Goal: Communication & Community: Share content

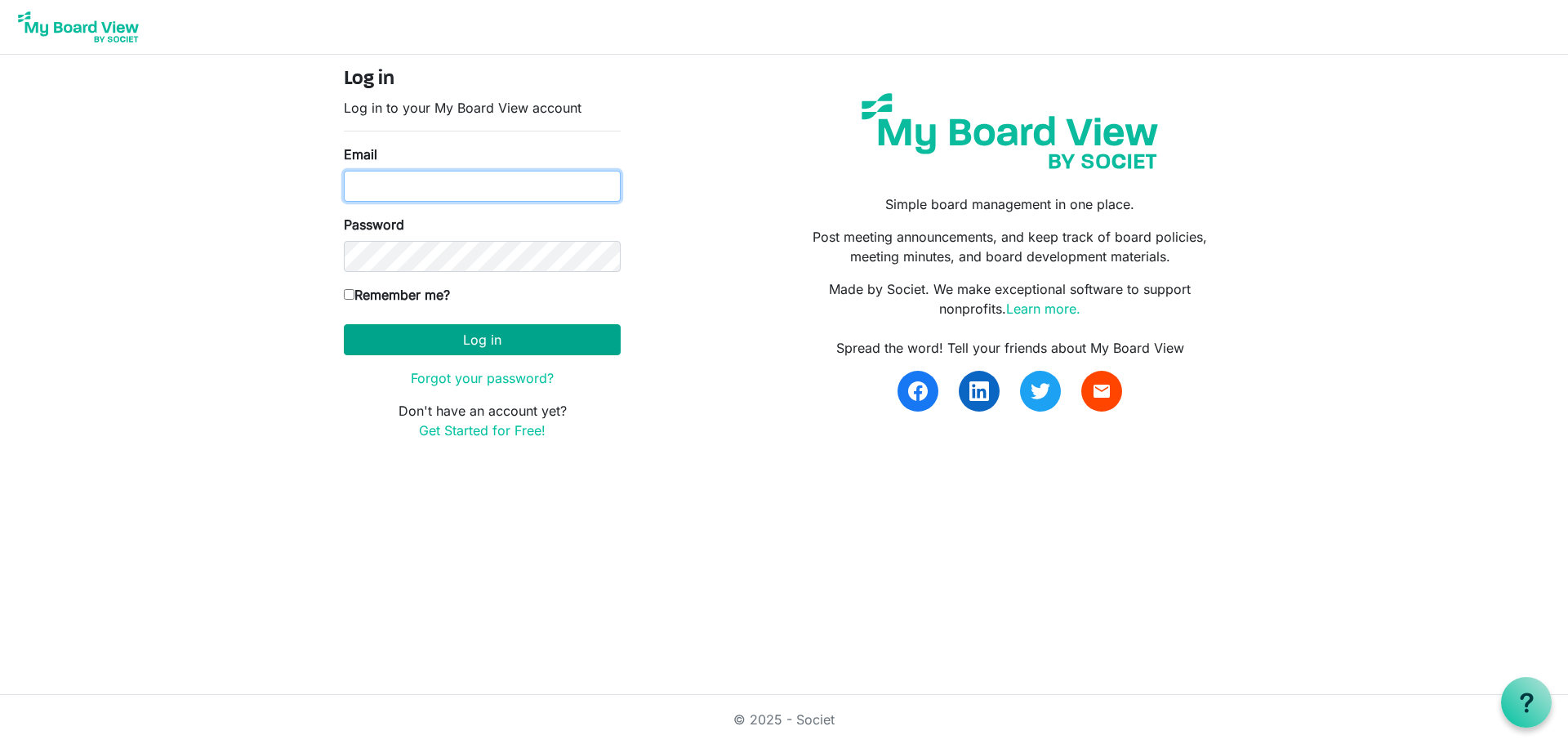
type input "mcohn@artcenternj.org"
click at [536, 341] on button "Log in" at bounding box center [482, 340] width 277 height 31
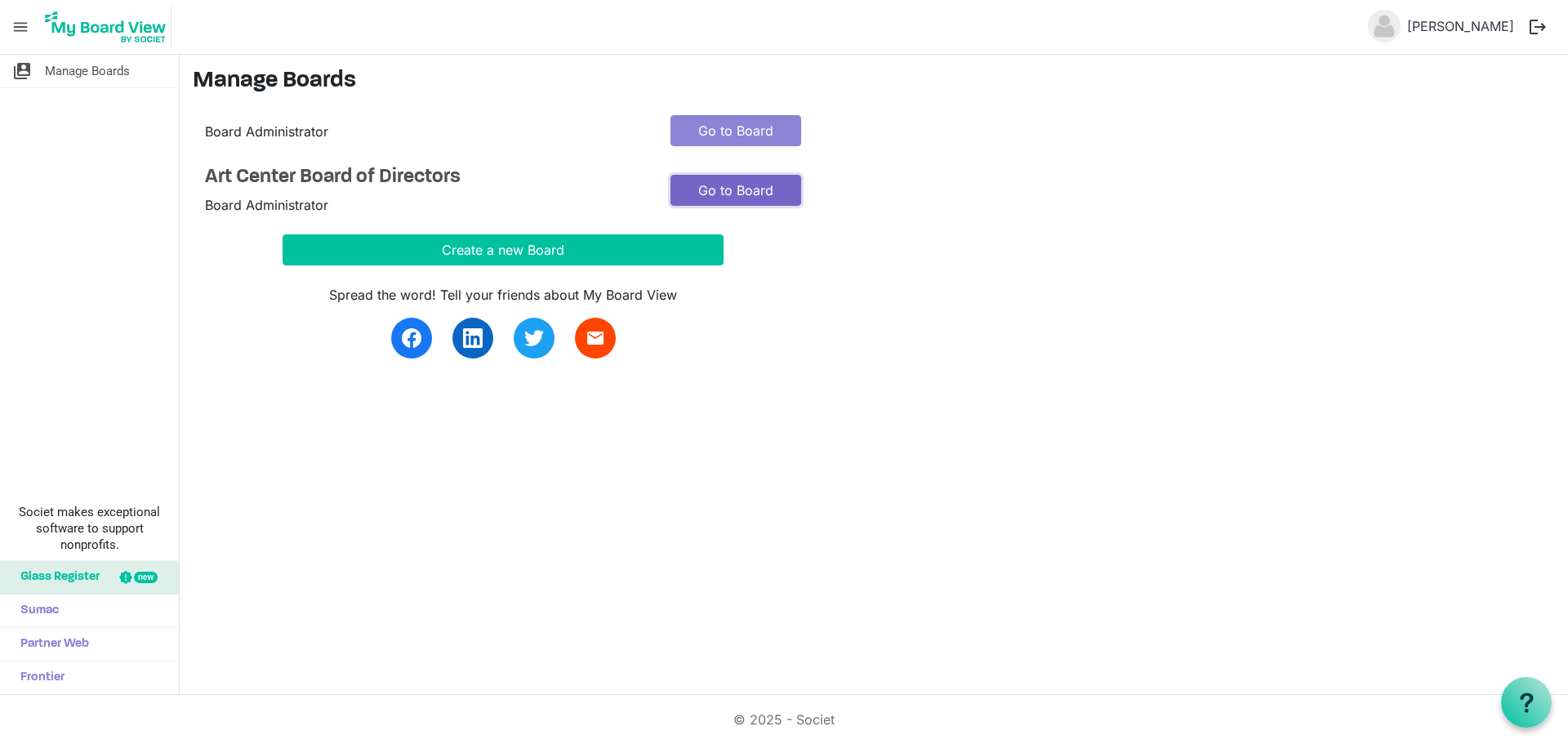
click at [723, 186] on link "Go to Board" at bounding box center [736, 190] width 130 height 31
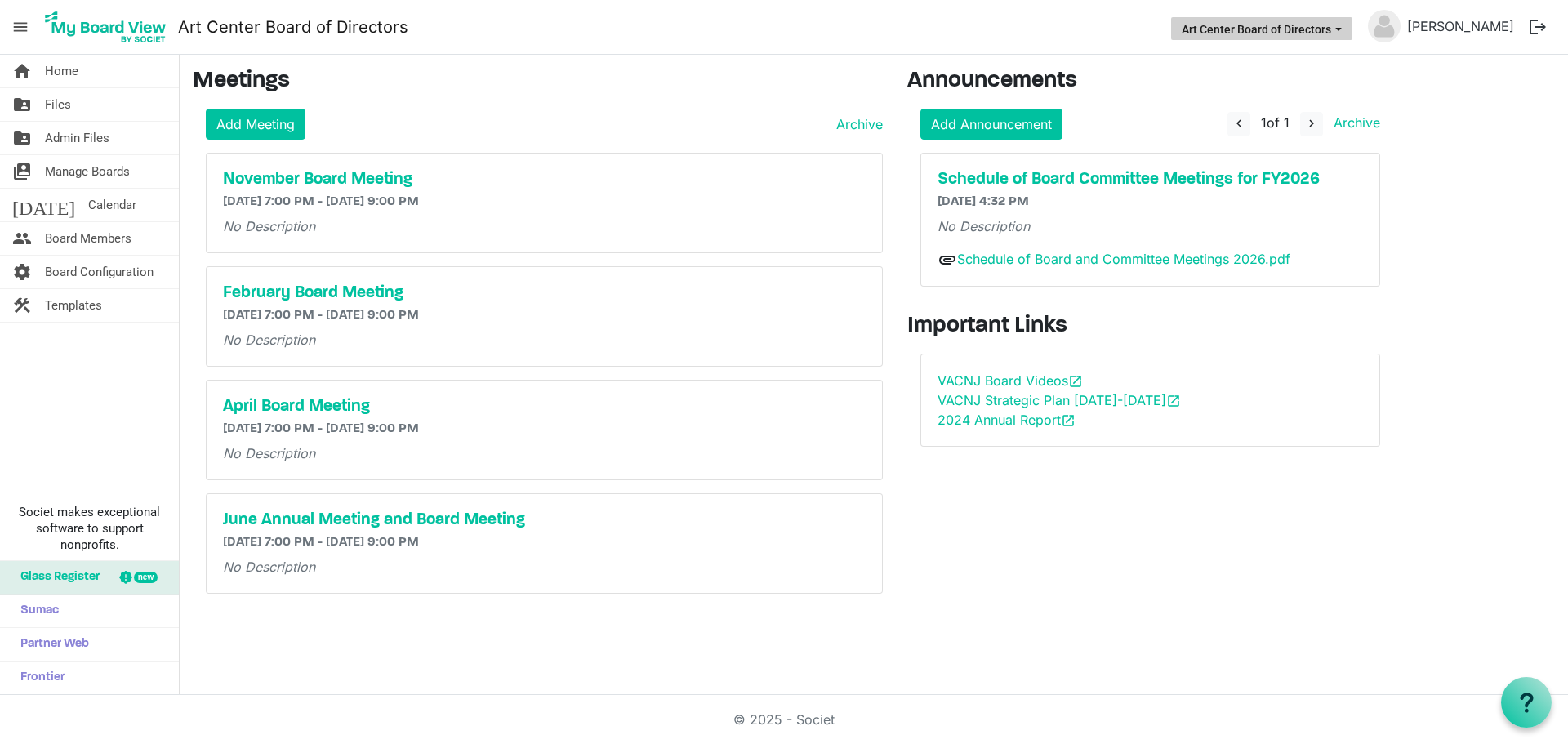
click at [1352, 34] on button "Art Center Board of Directors" at bounding box center [1261, 29] width 182 height 23
click at [1456, 31] on link "Melanie Cohn" at bounding box center [1460, 26] width 120 height 33
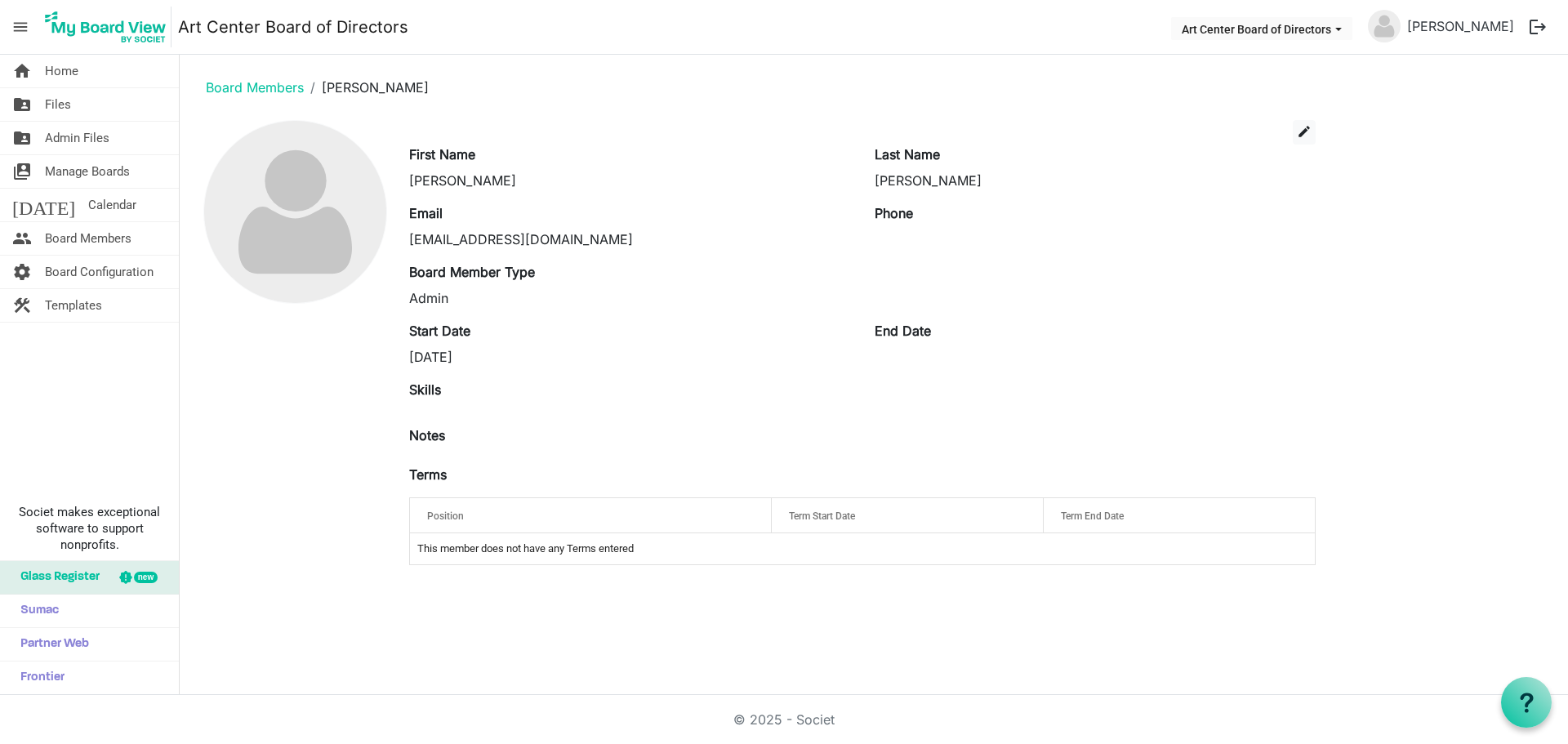
click at [1400, 34] on img at bounding box center [1385, 26] width 33 height 33
click at [53, 70] on span "Home" at bounding box center [62, 71] width 34 height 33
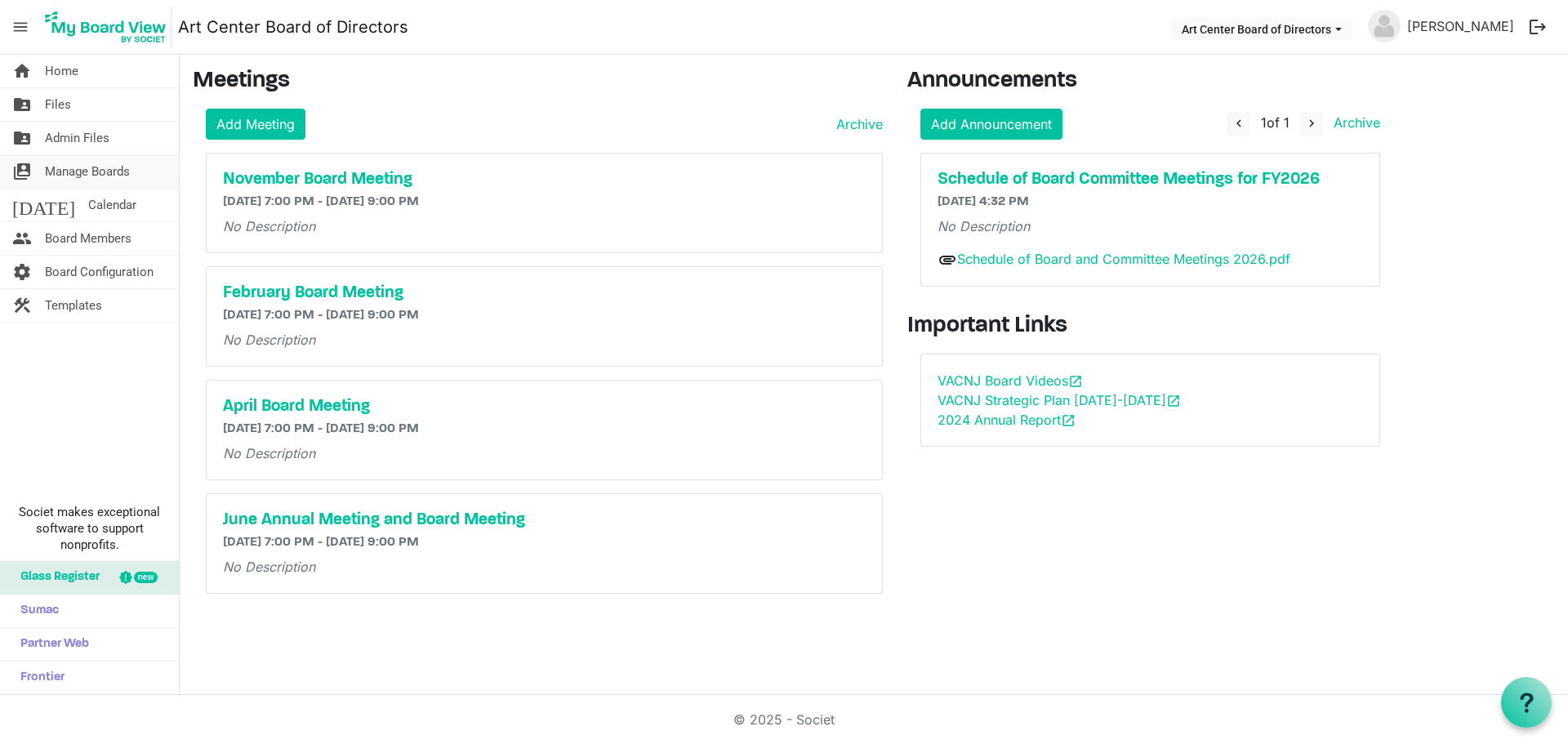
click at [85, 170] on span "Manage Boards" at bounding box center [88, 172] width 85 height 33
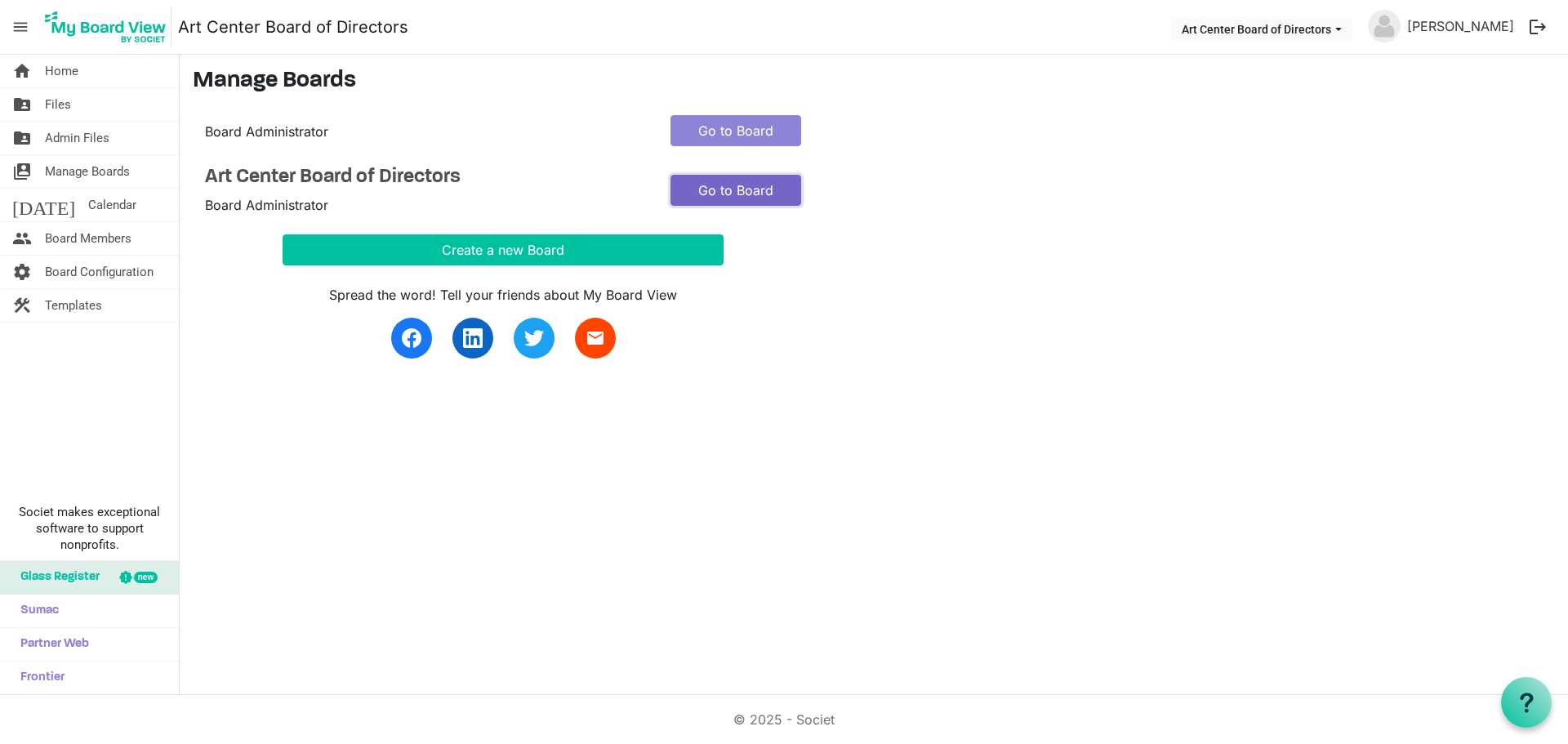
click at [698, 190] on link "Go to Board" at bounding box center [736, 190] width 130 height 31
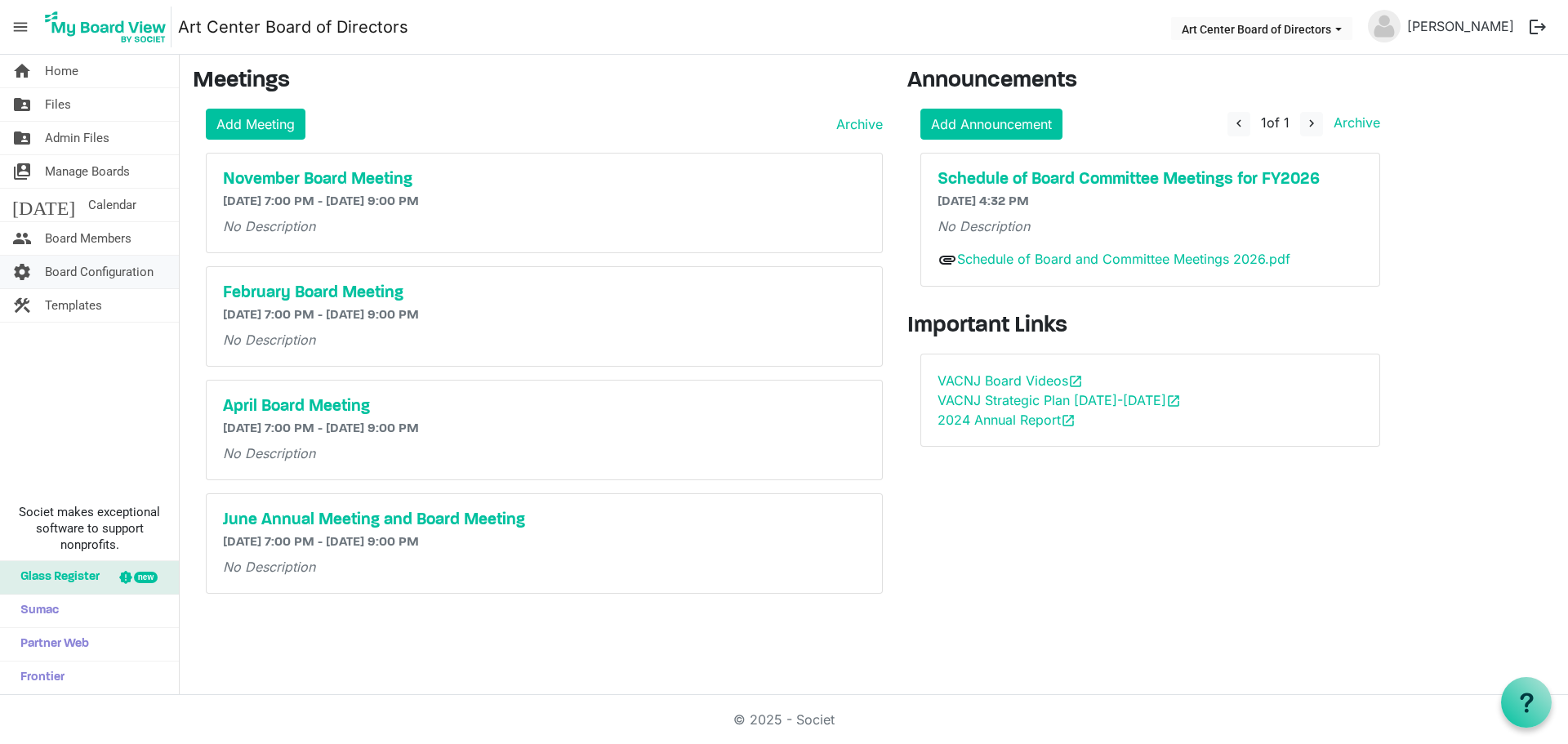
click at [116, 276] on span "Board Configuration" at bounding box center [99, 272] width 109 height 33
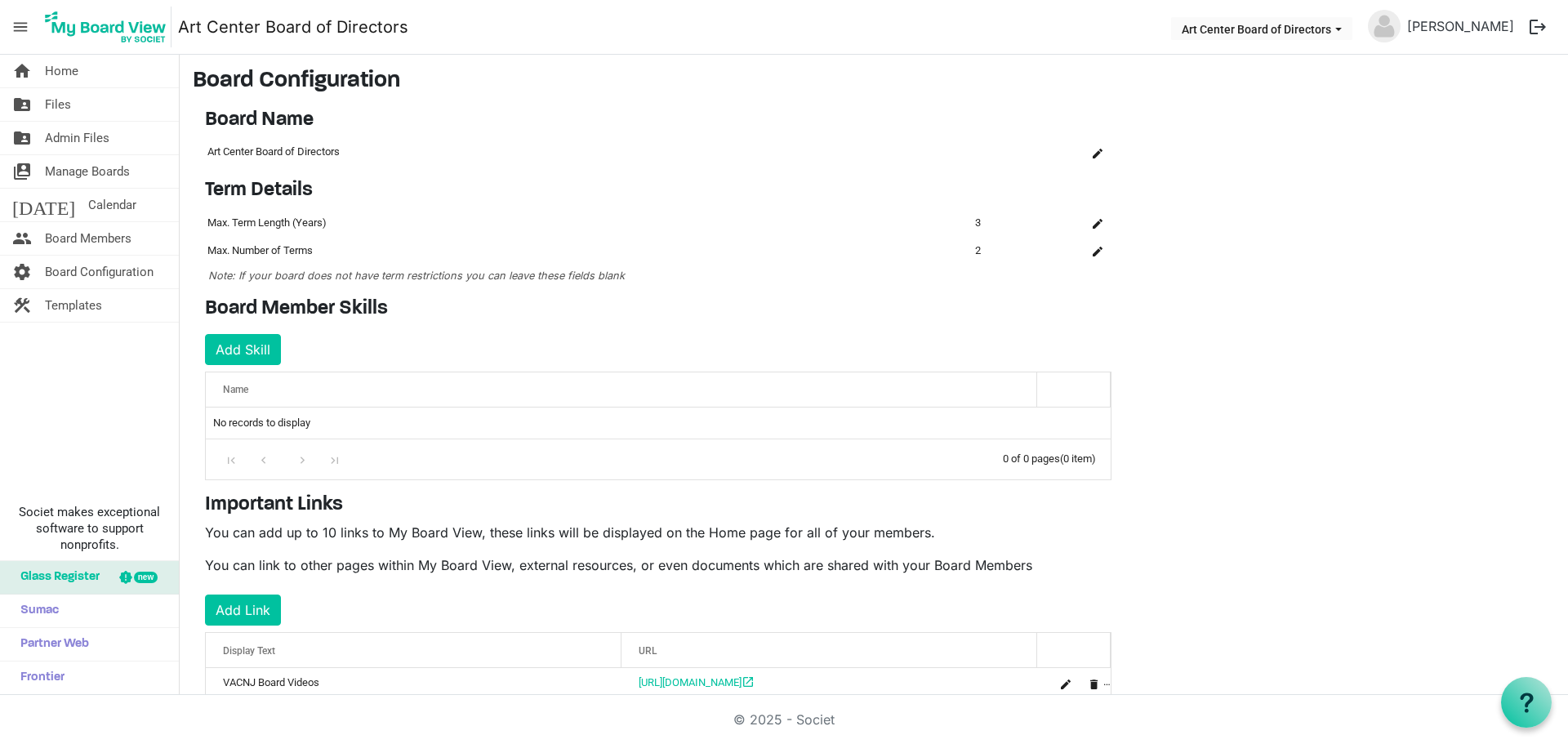
scroll to position [103, 0]
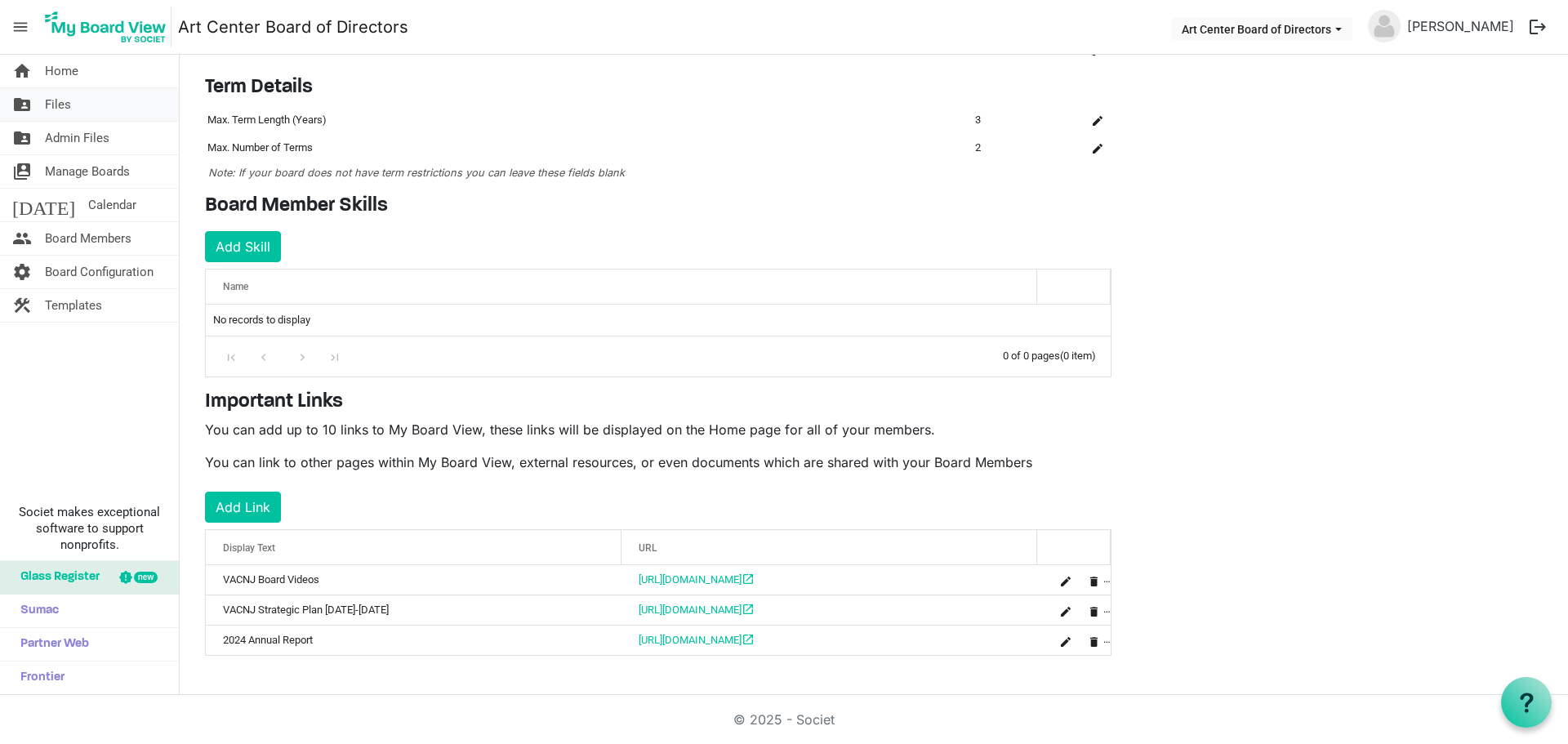
click at [56, 108] on span "Files" at bounding box center [58, 105] width 26 height 33
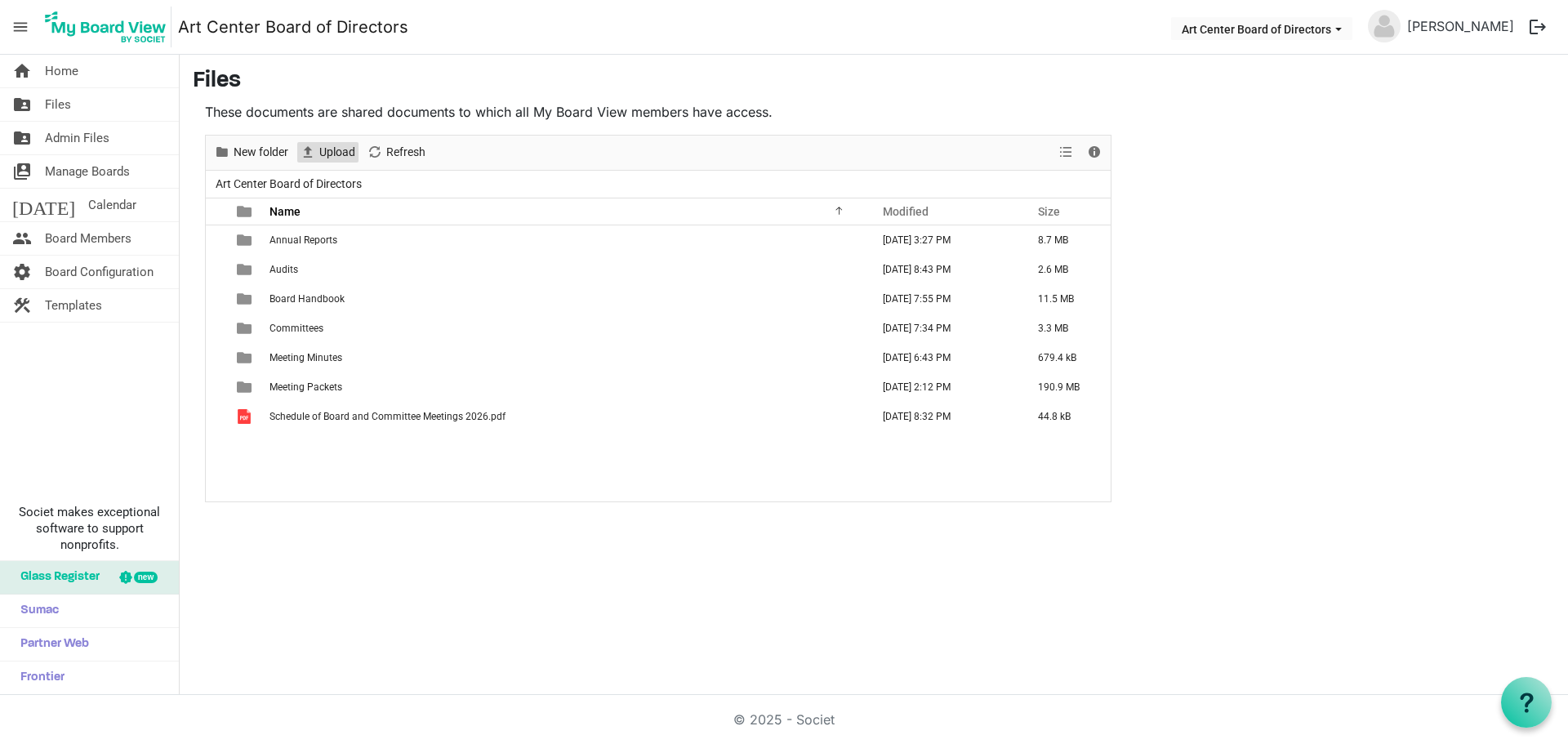
click at [342, 161] on span "Upload" at bounding box center [337, 153] width 39 height 21
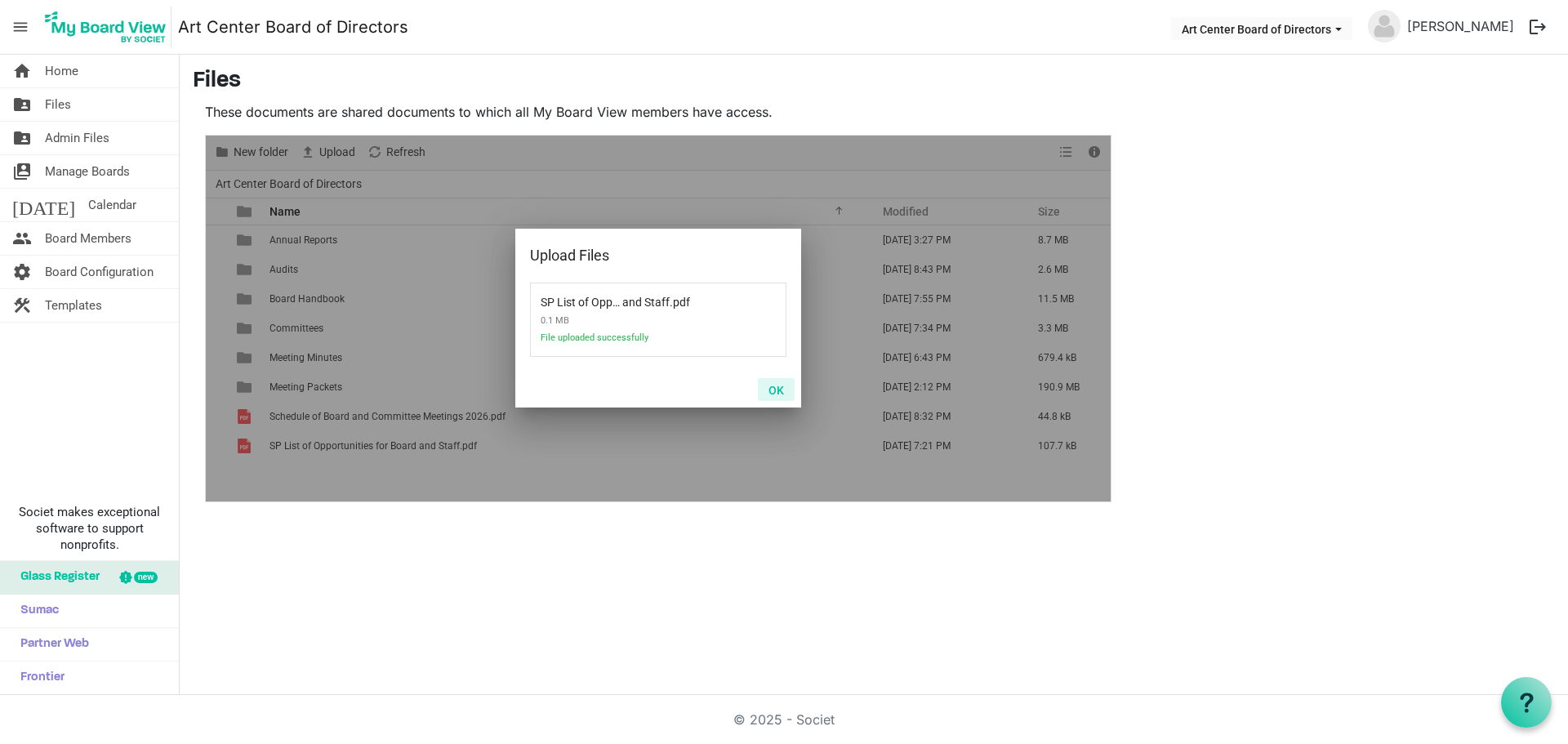
click at [777, 389] on button "OK" at bounding box center [776, 389] width 36 height 23
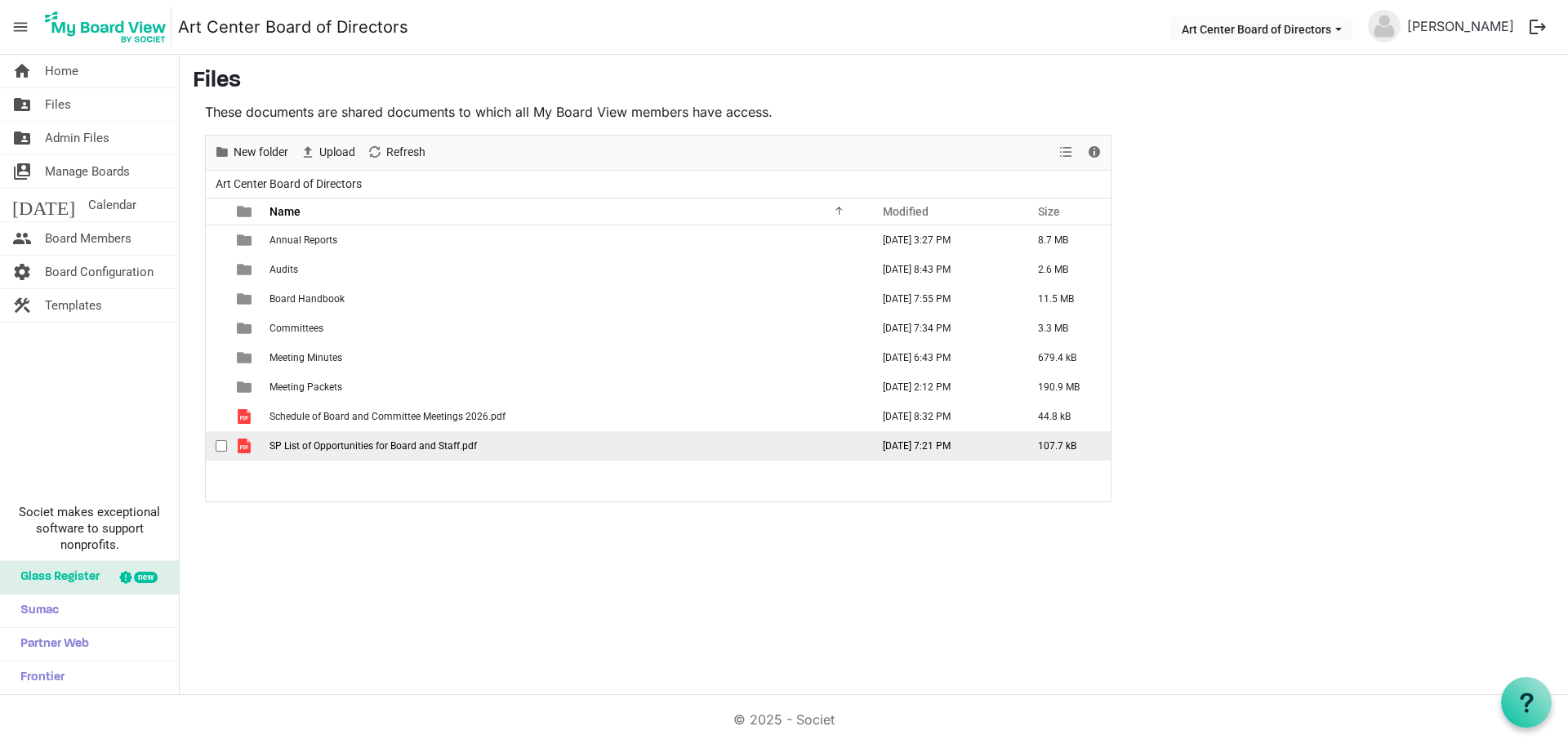
click at [375, 448] on span "SP List of Opportunities for Board and Staff.pdf" at bounding box center [373, 446] width 208 height 11
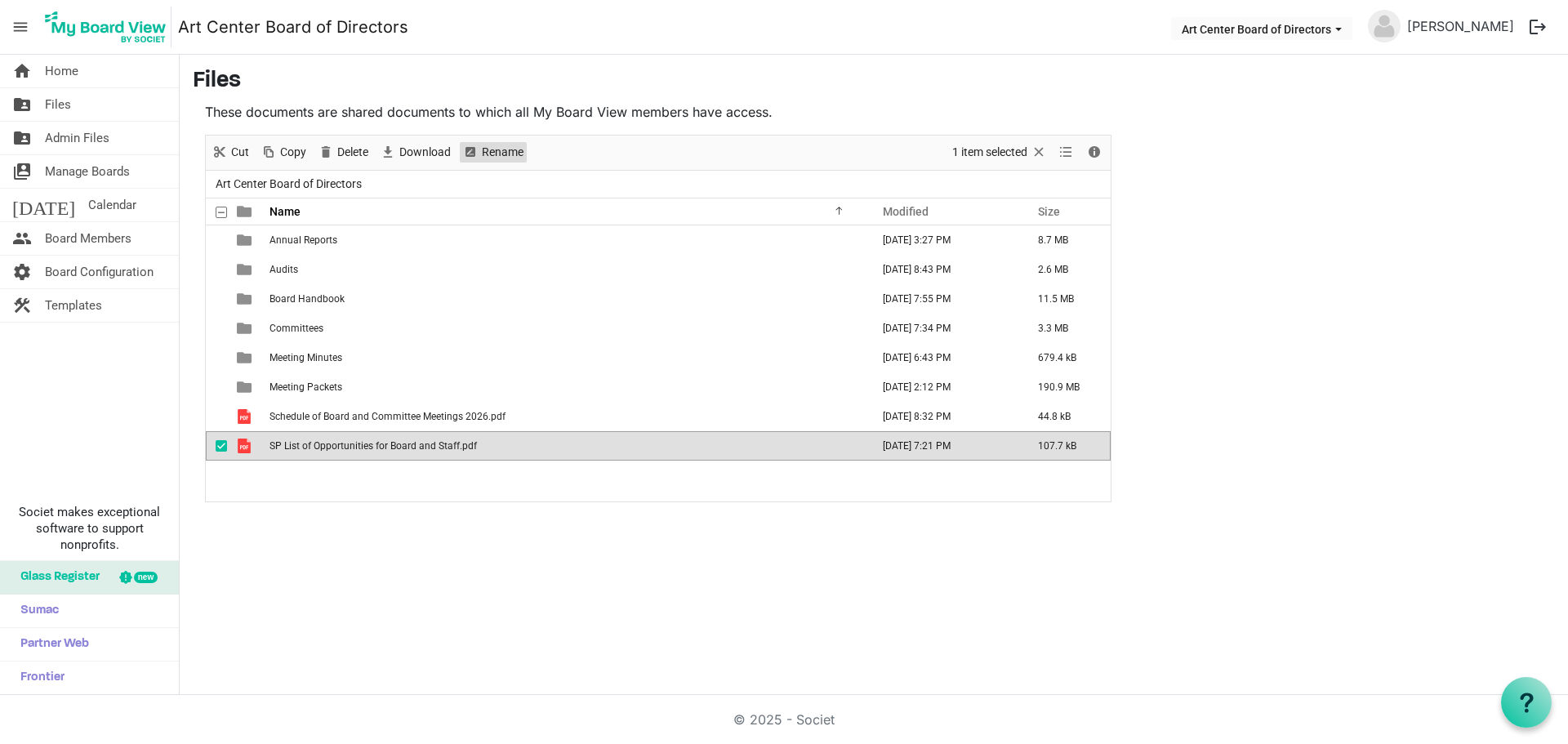
click at [486, 156] on span "Rename" at bounding box center [503, 153] width 45 height 21
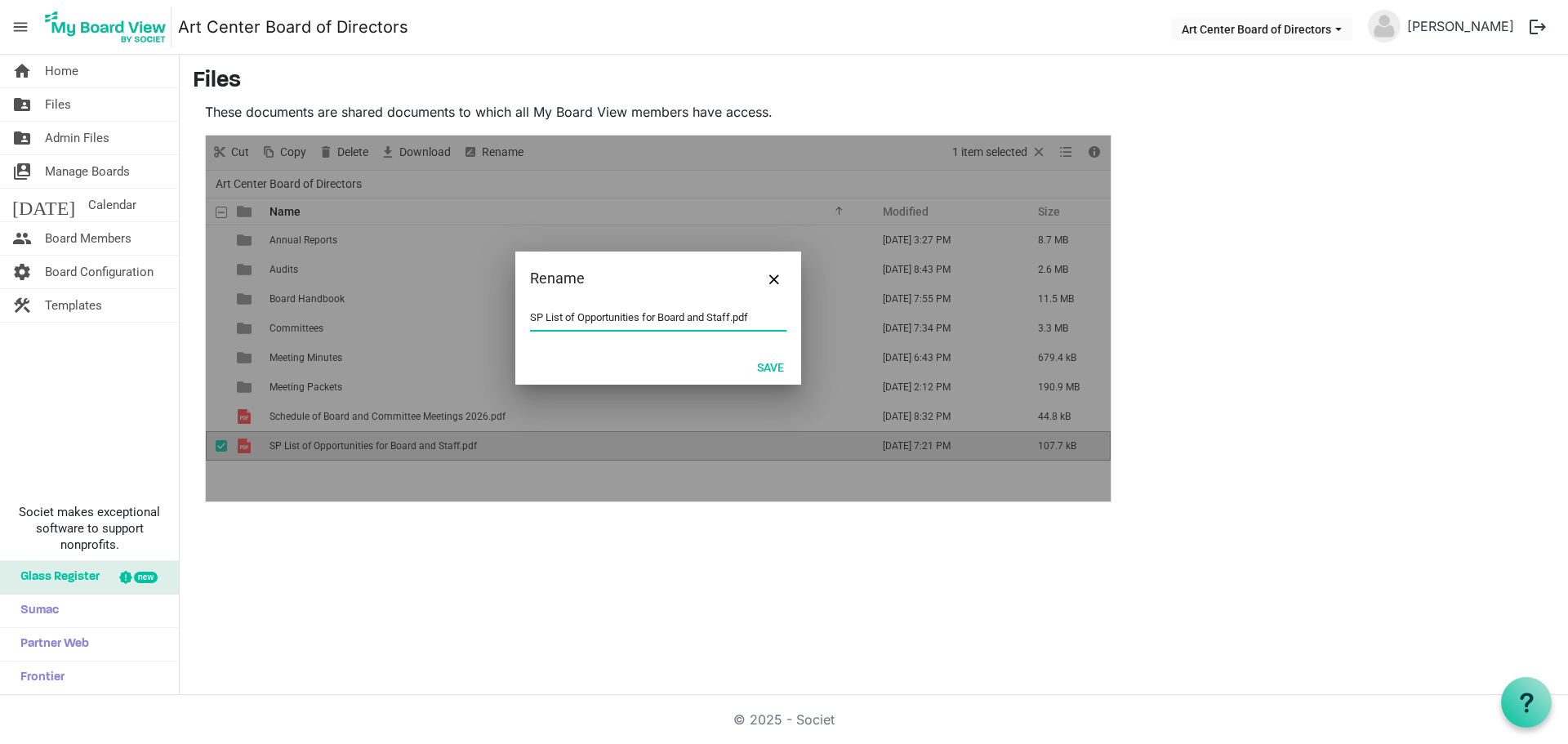
click at [576, 318] on input "SP List of Opportunities for Board and Staff.pdf" at bounding box center [658, 318] width 256 height 24
click at [578, 316] on input "SP List of Opportunities for Board and Staff.pdf" at bounding box center [658, 318] width 256 height 24
drag, startPoint x: 579, startPoint y: 315, endPoint x: 523, endPoint y: 317, distance: 56.0
click at [523, 317] on div "SP List of Opportunities for Board and Staff.pdf" at bounding box center [658, 328] width 286 height 43
type input "Professional Opportunities for Board.pdf"
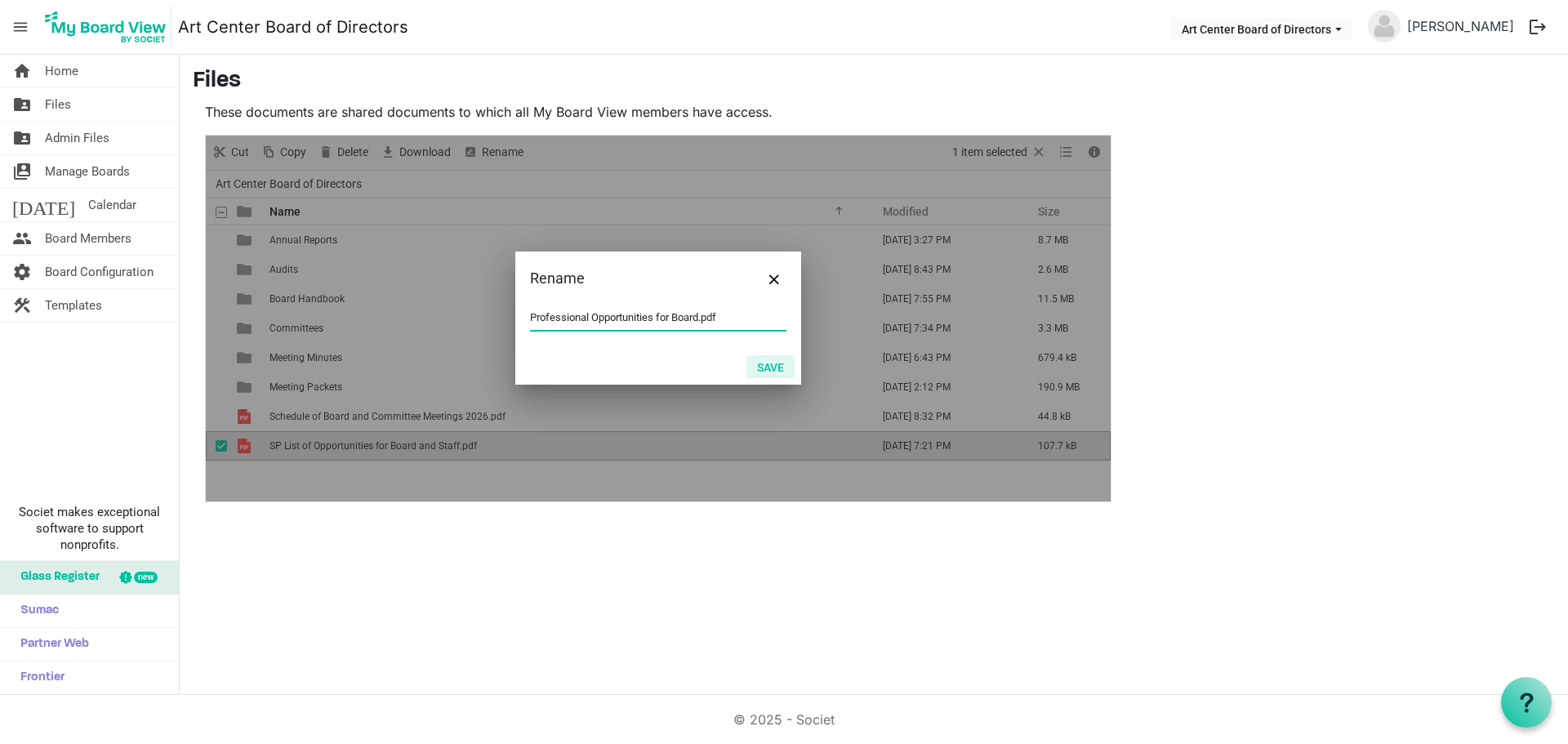
click at [771, 367] on button "Save" at bounding box center [770, 367] width 48 height 23
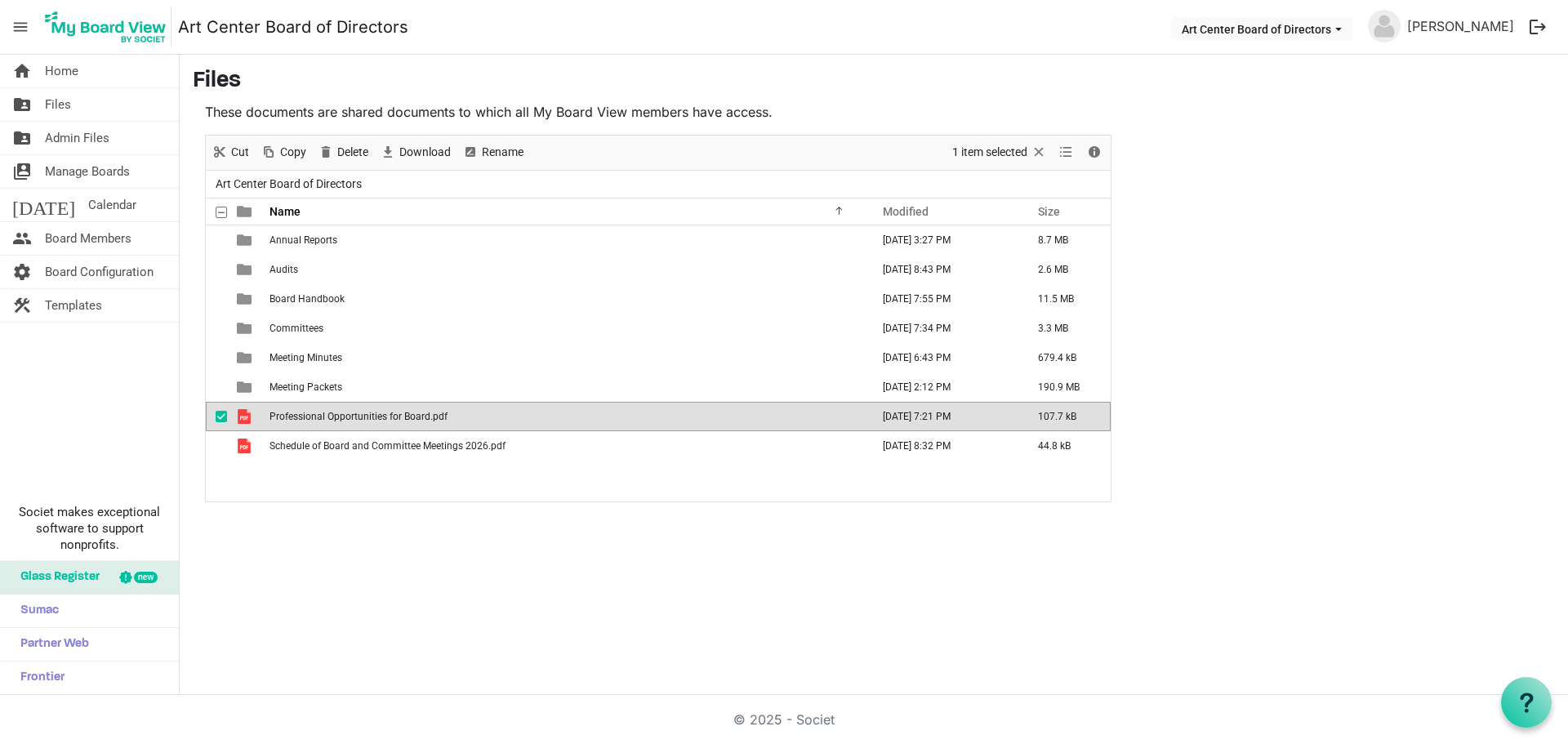
click at [367, 417] on span "Professional Opportunities for Board.pdf" at bounding box center [358, 416] width 178 height 11
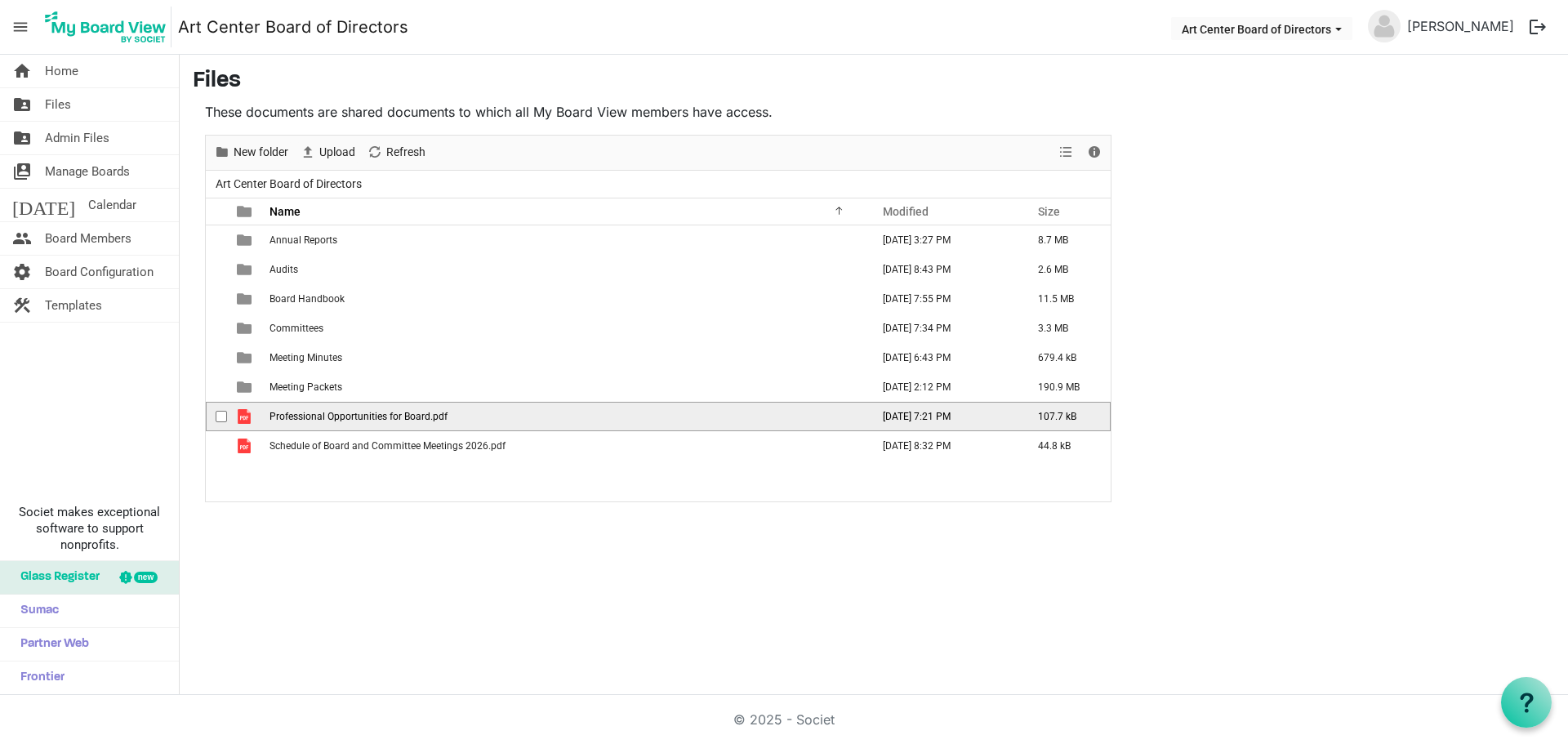
click at [367, 417] on span "Professional Opportunities for Board.pdf" at bounding box center [358, 416] width 178 height 11
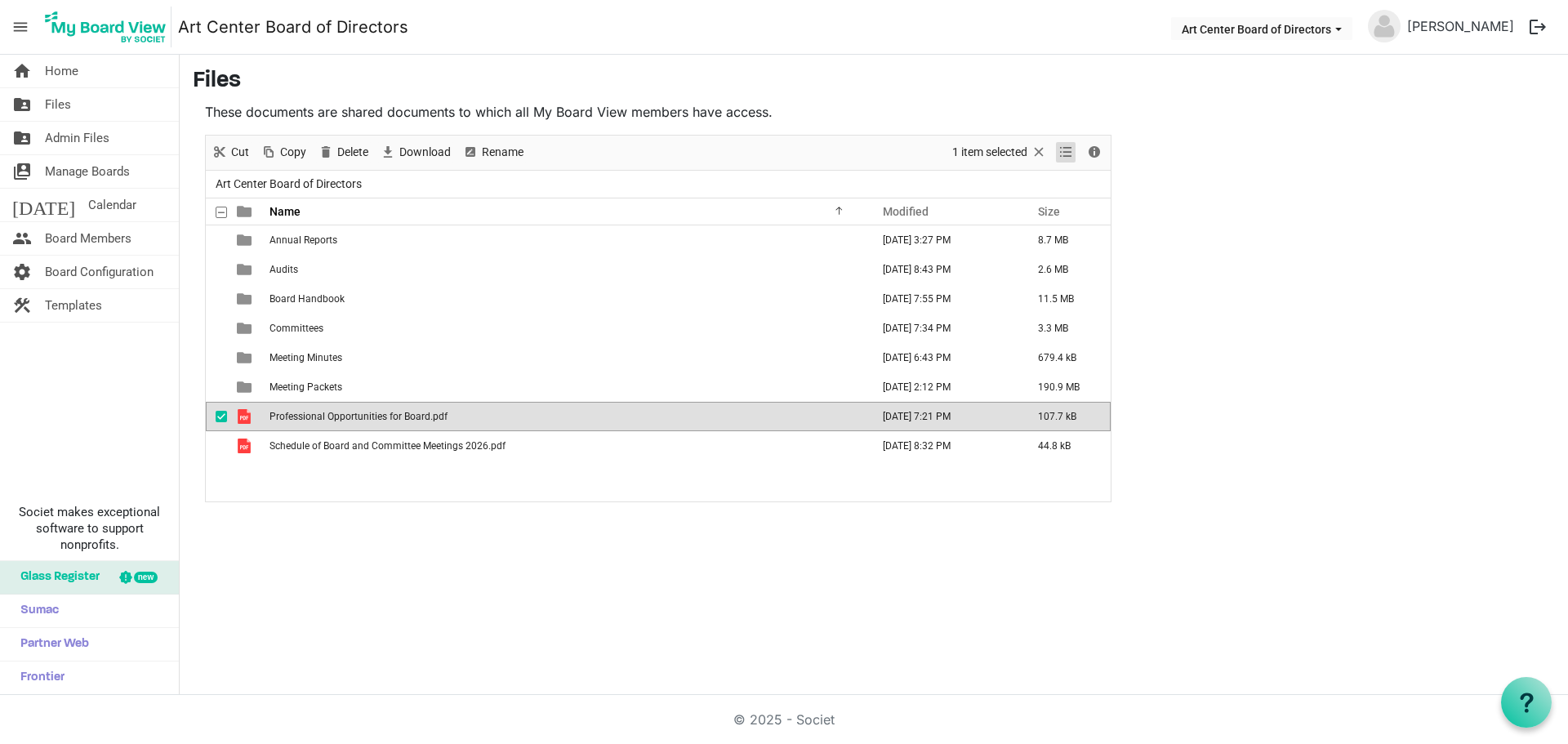
click at [1063, 157] on span "View dropdownbutton" at bounding box center [1066, 153] width 20 height 21
click at [1093, 151] on span "Details" at bounding box center [1094, 153] width 20 height 21
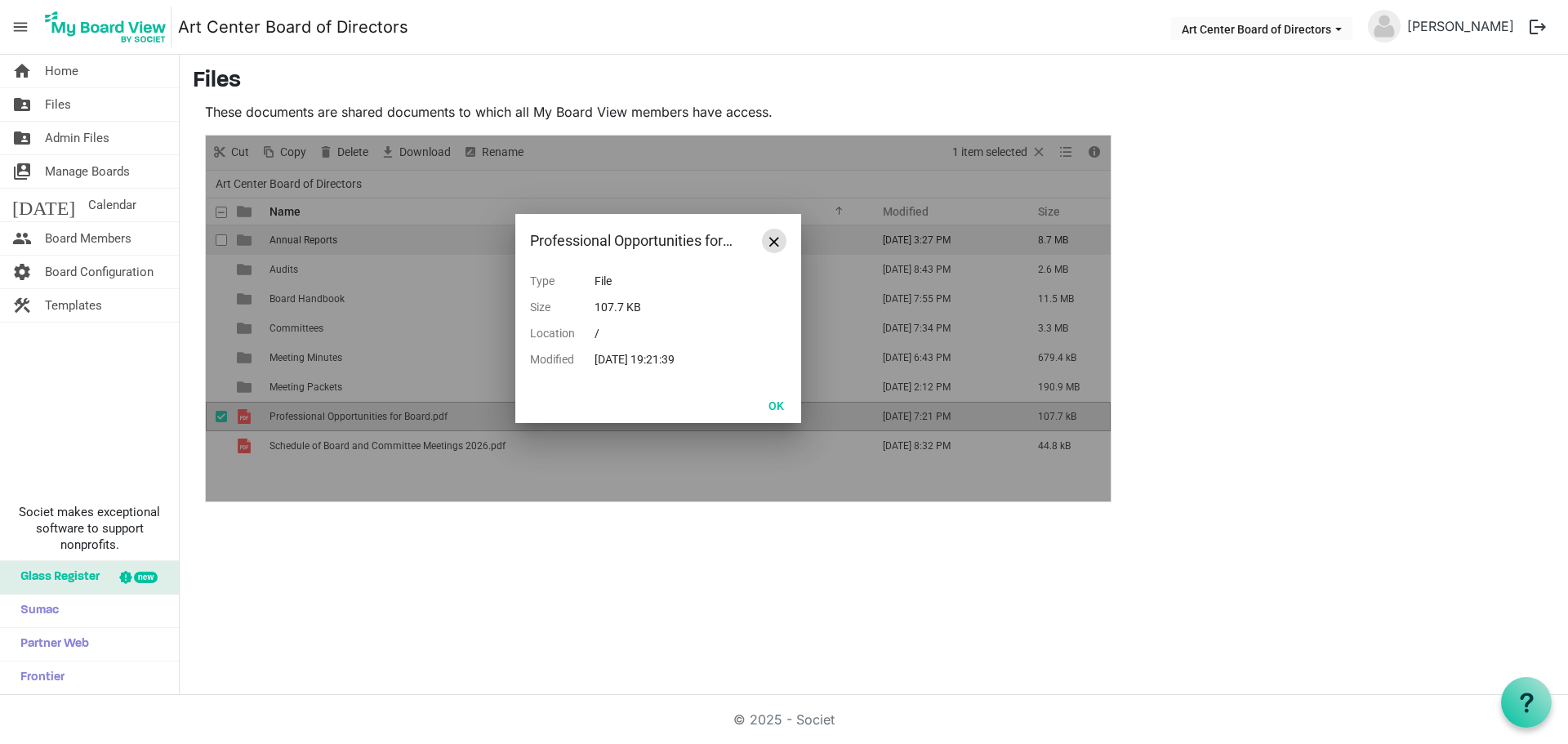
click at [776, 242] on span "Close" at bounding box center [774, 242] width 10 height 10
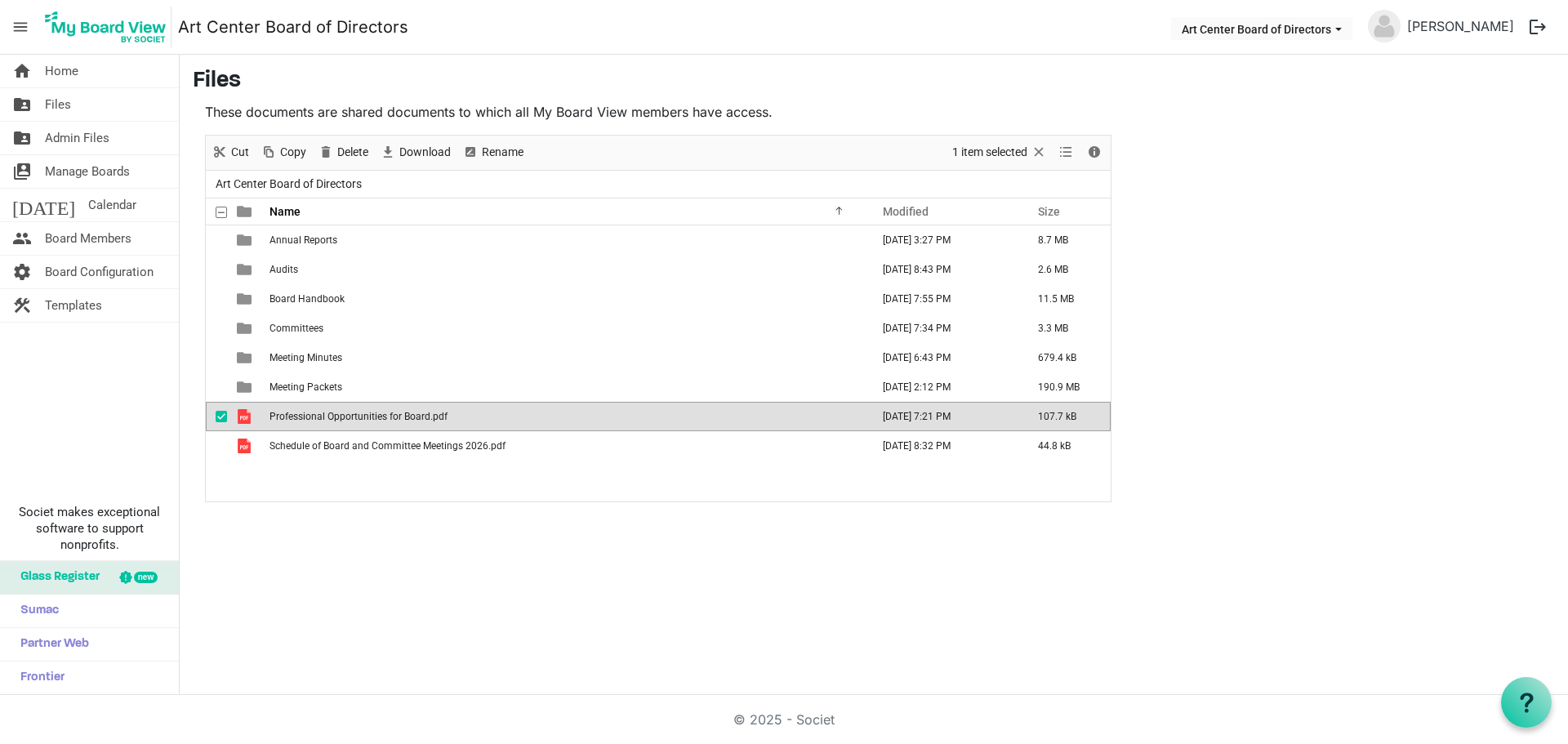
click at [552, 576] on div "home Home folder_shared Files folder_shared Admin Files switch_account Manage B…" at bounding box center [784, 375] width 1568 height 641
click at [400, 415] on span "Professional Opportunities for Board.pdf" at bounding box center [358, 416] width 178 height 11
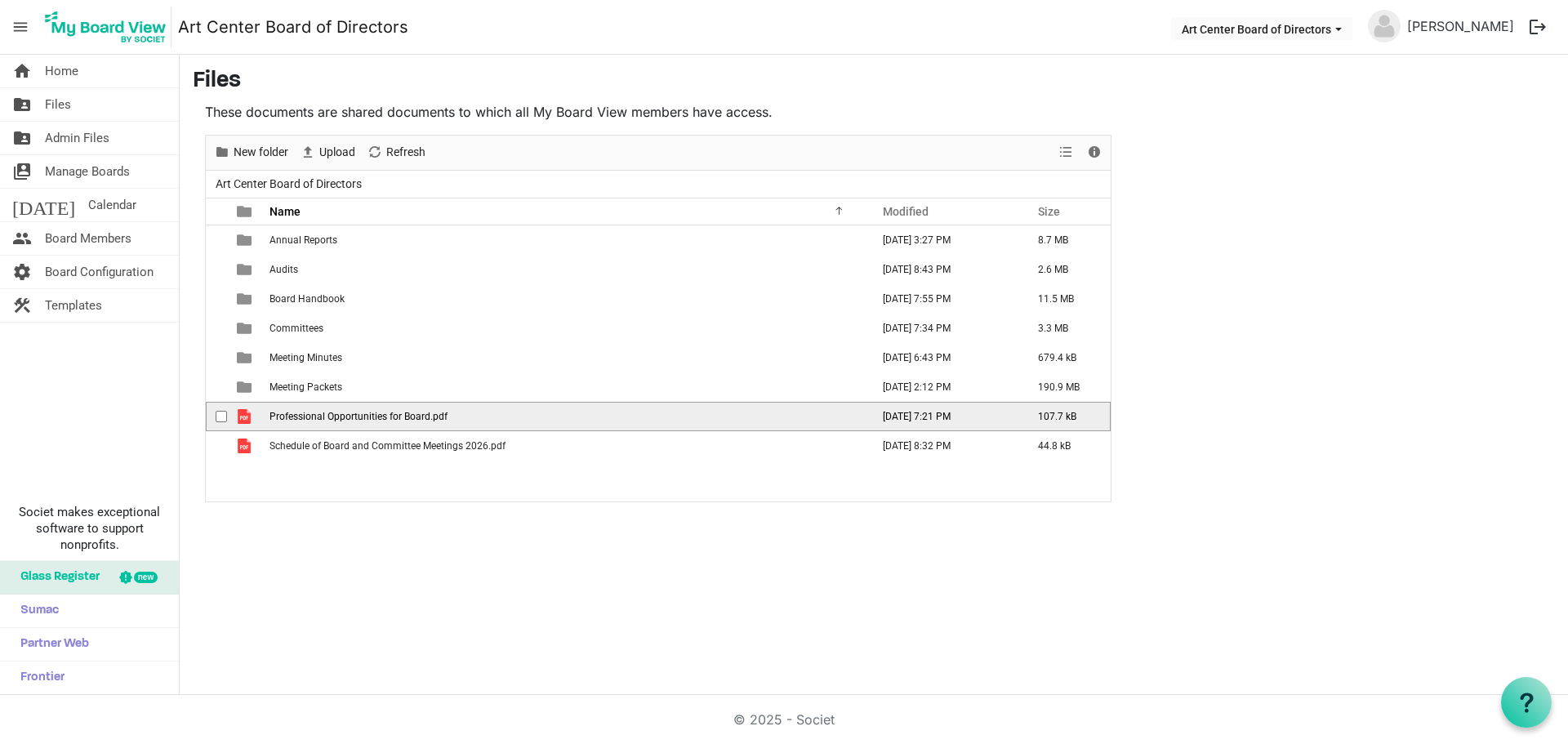
click at [409, 413] on span "Professional Opportunities for Board.pdf" at bounding box center [358, 416] width 178 height 11
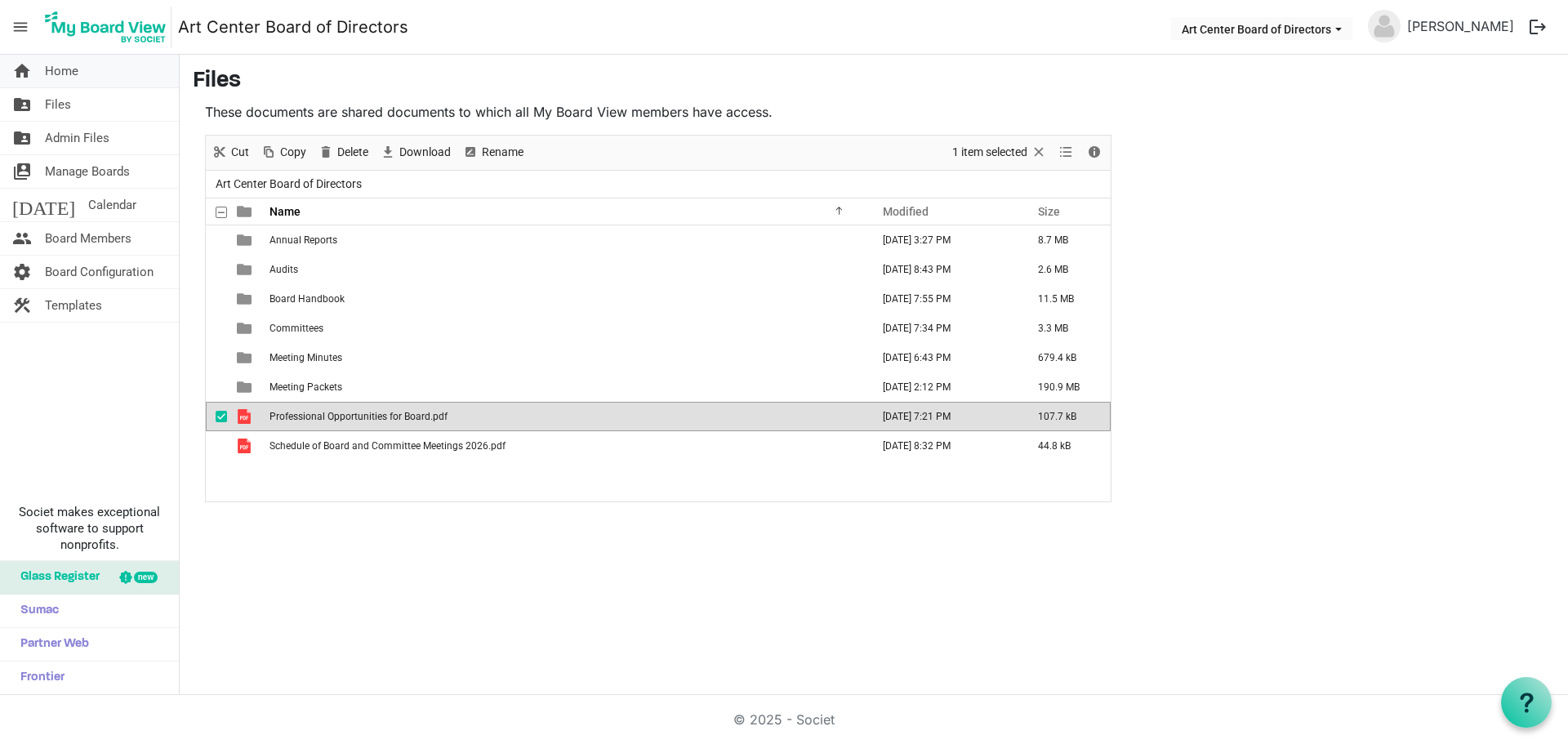
click at [51, 71] on span "Home" at bounding box center [62, 71] width 34 height 33
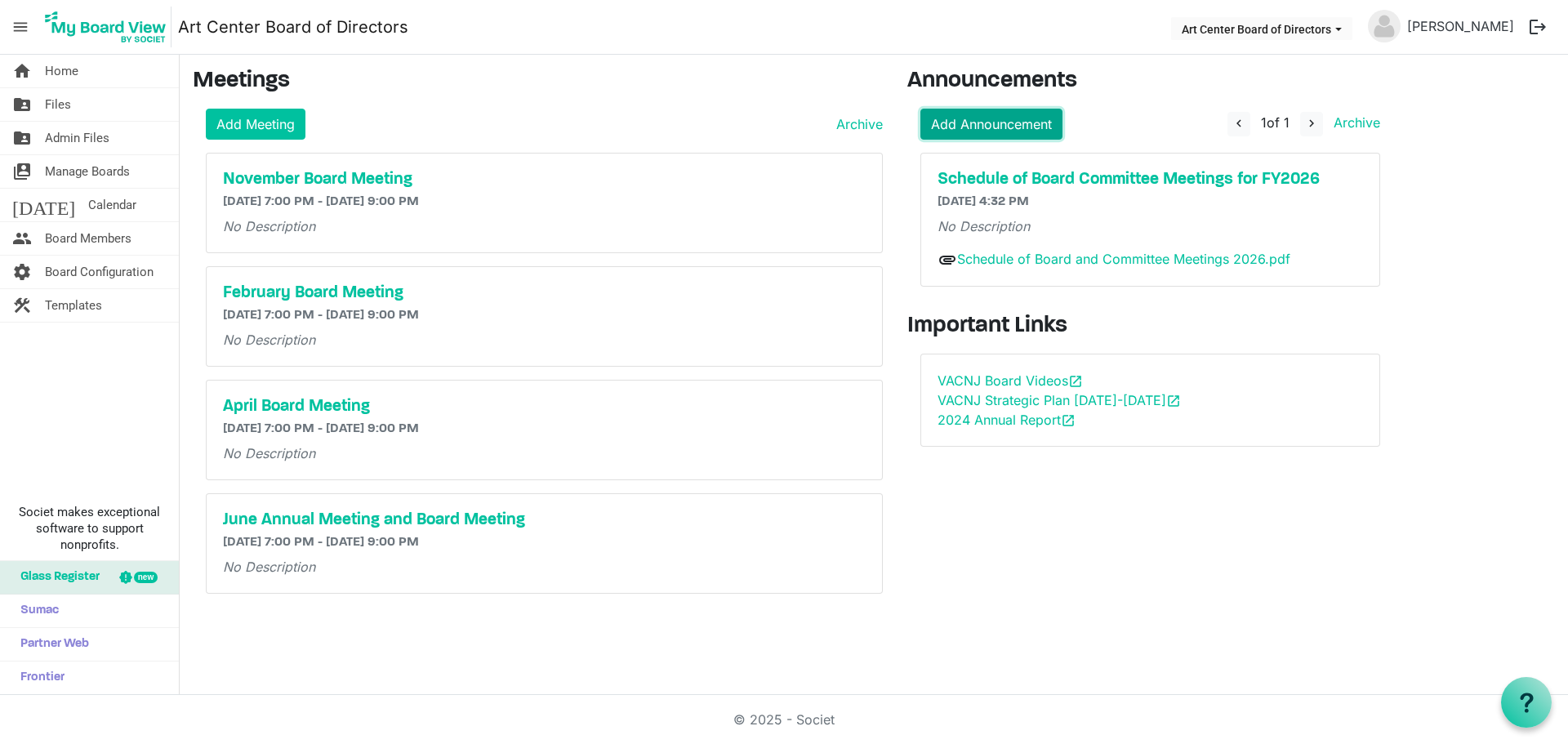
click at [963, 117] on link "Add Announcement" at bounding box center [991, 124] width 142 height 31
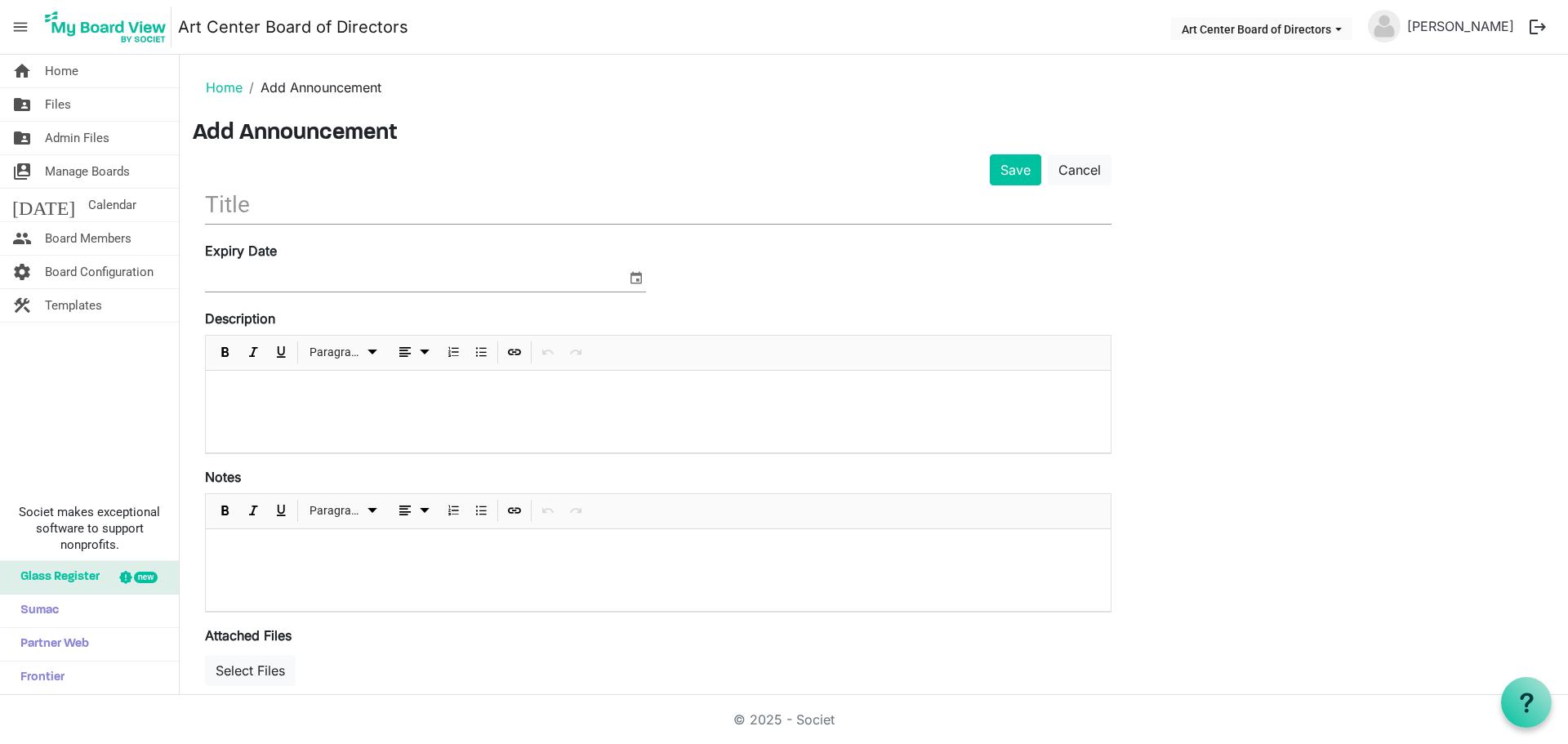
click at [264, 201] on input "text" at bounding box center [658, 204] width 907 height 38
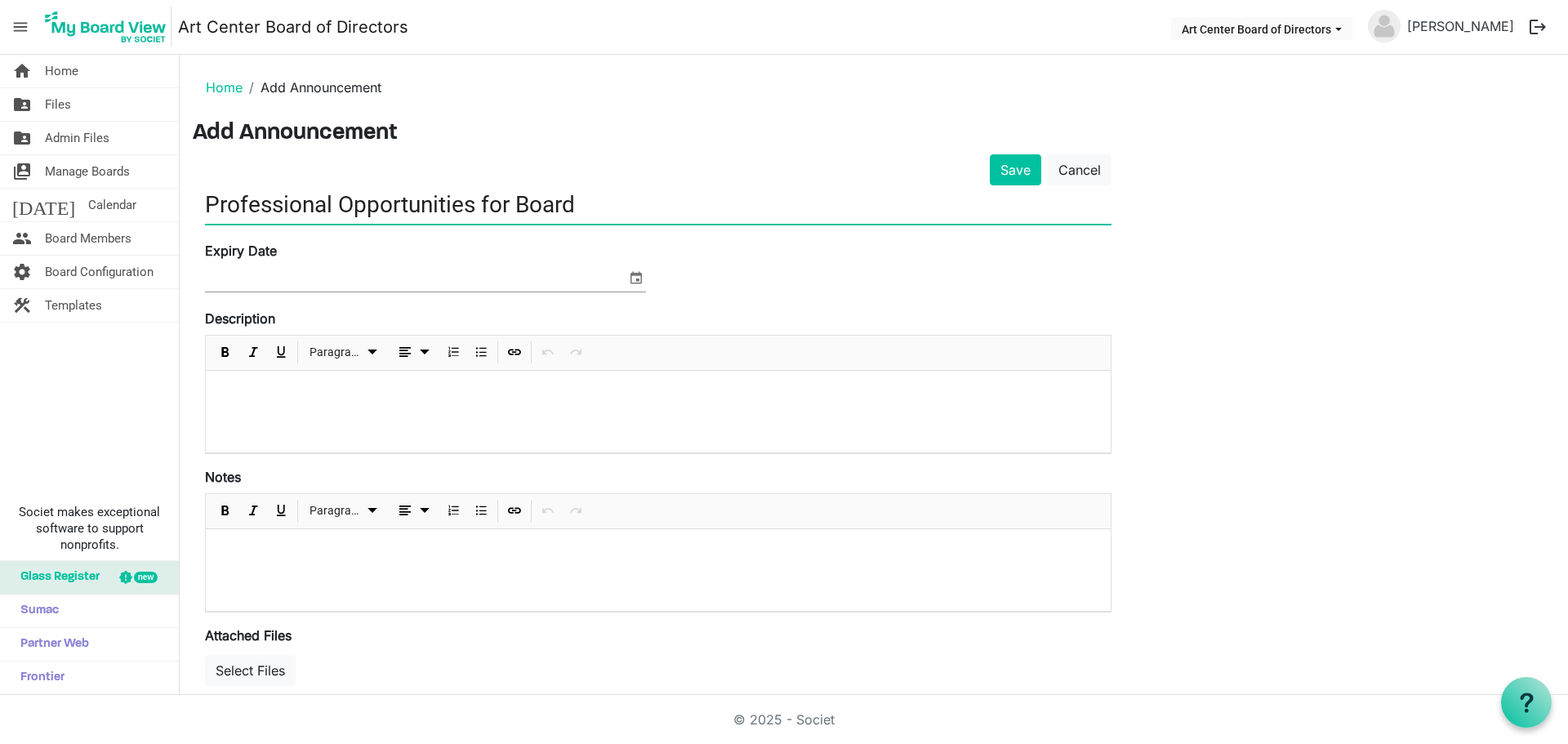
type input "Professional Opportunities for Board"
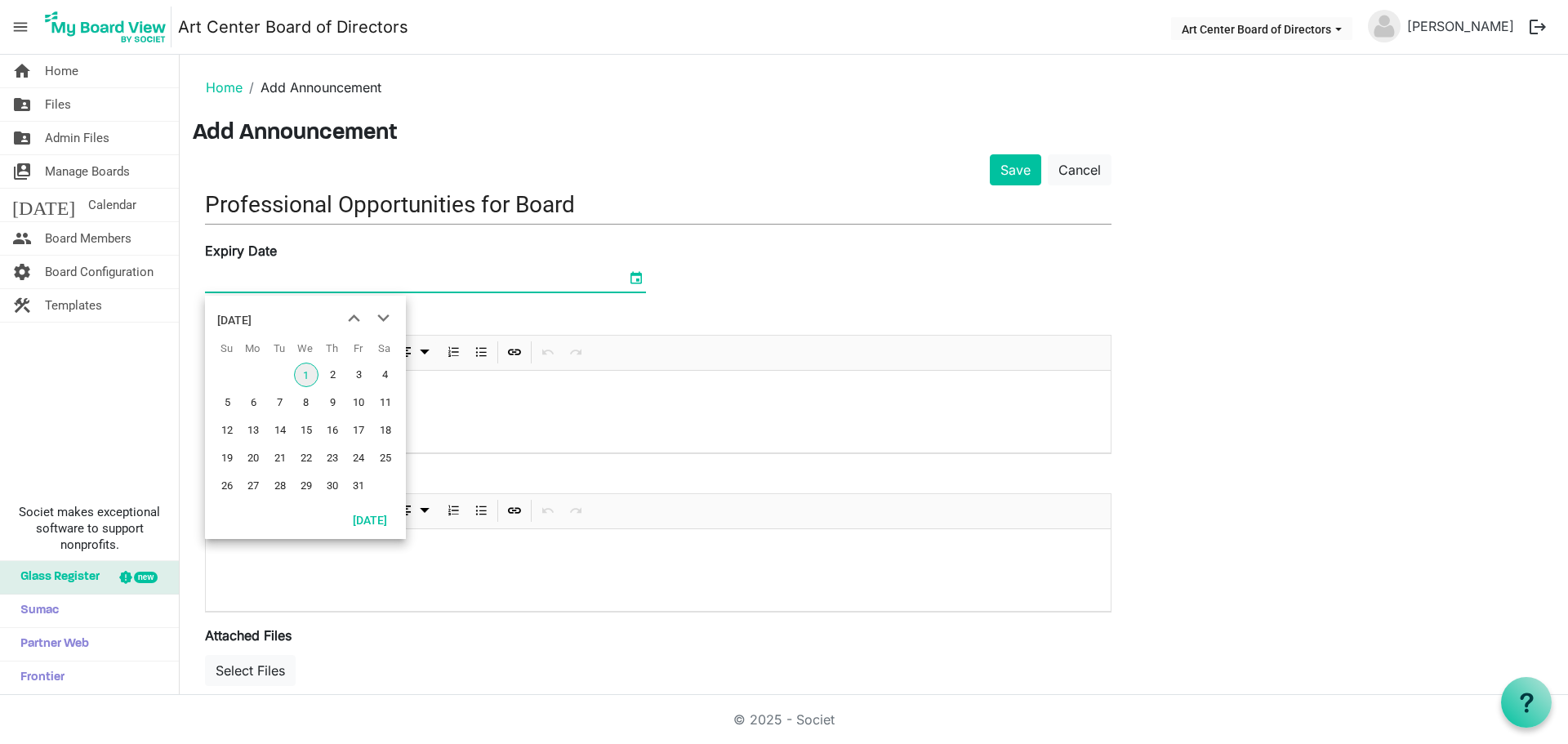
click at [641, 277] on span "select" at bounding box center [636, 277] width 20 height 21
click at [380, 316] on span "next month" at bounding box center [383, 319] width 29 height 30
click at [380, 316] on span "next month" at bounding box center [383, 319] width 29 height 30
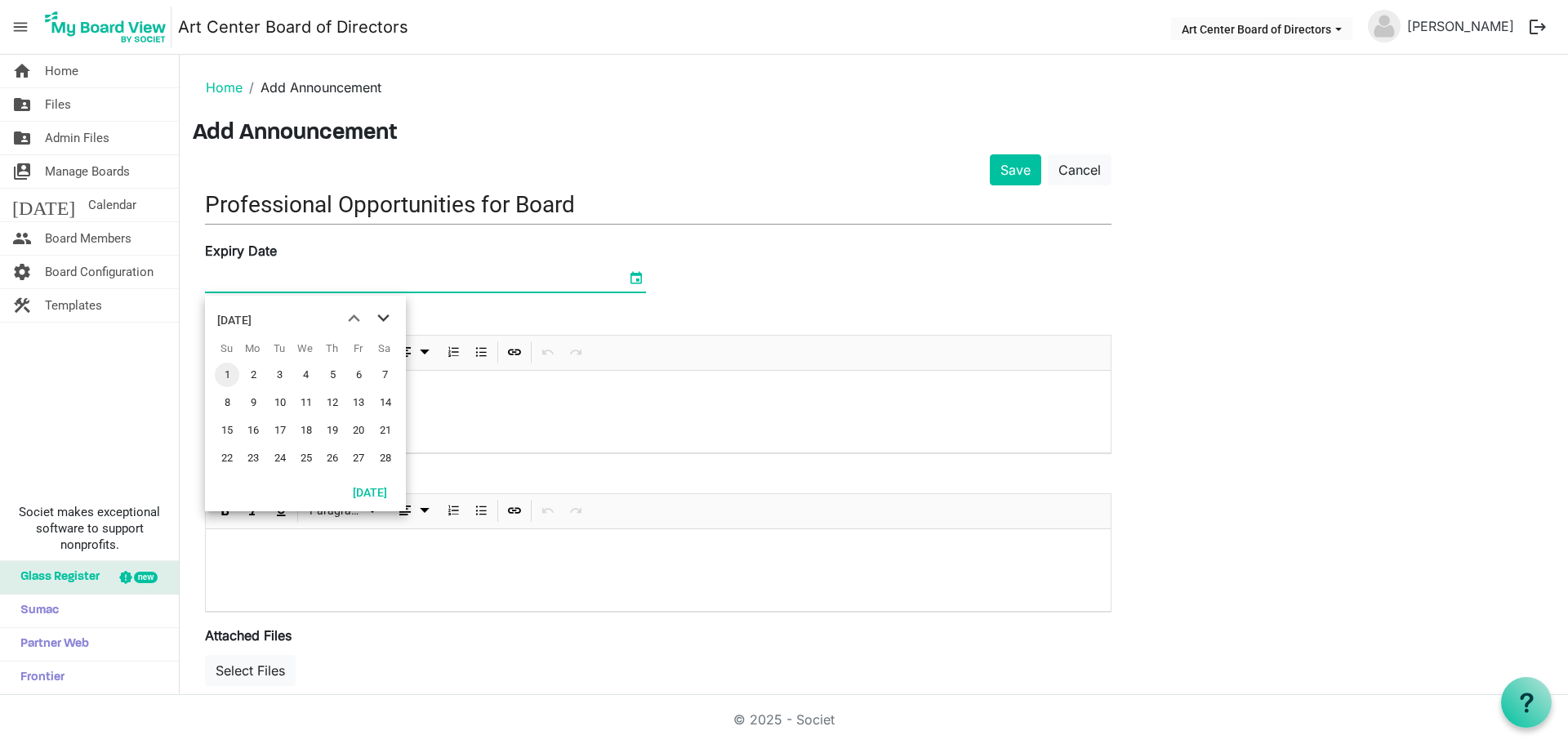
click at [381, 315] on span "next month" at bounding box center [383, 319] width 29 height 30
click at [380, 315] on span "next month" at bounding box center [383, 319] width 29 height 30
click at [281, 488] on span "30" at bounding box center [280, 486] width 24 height 24
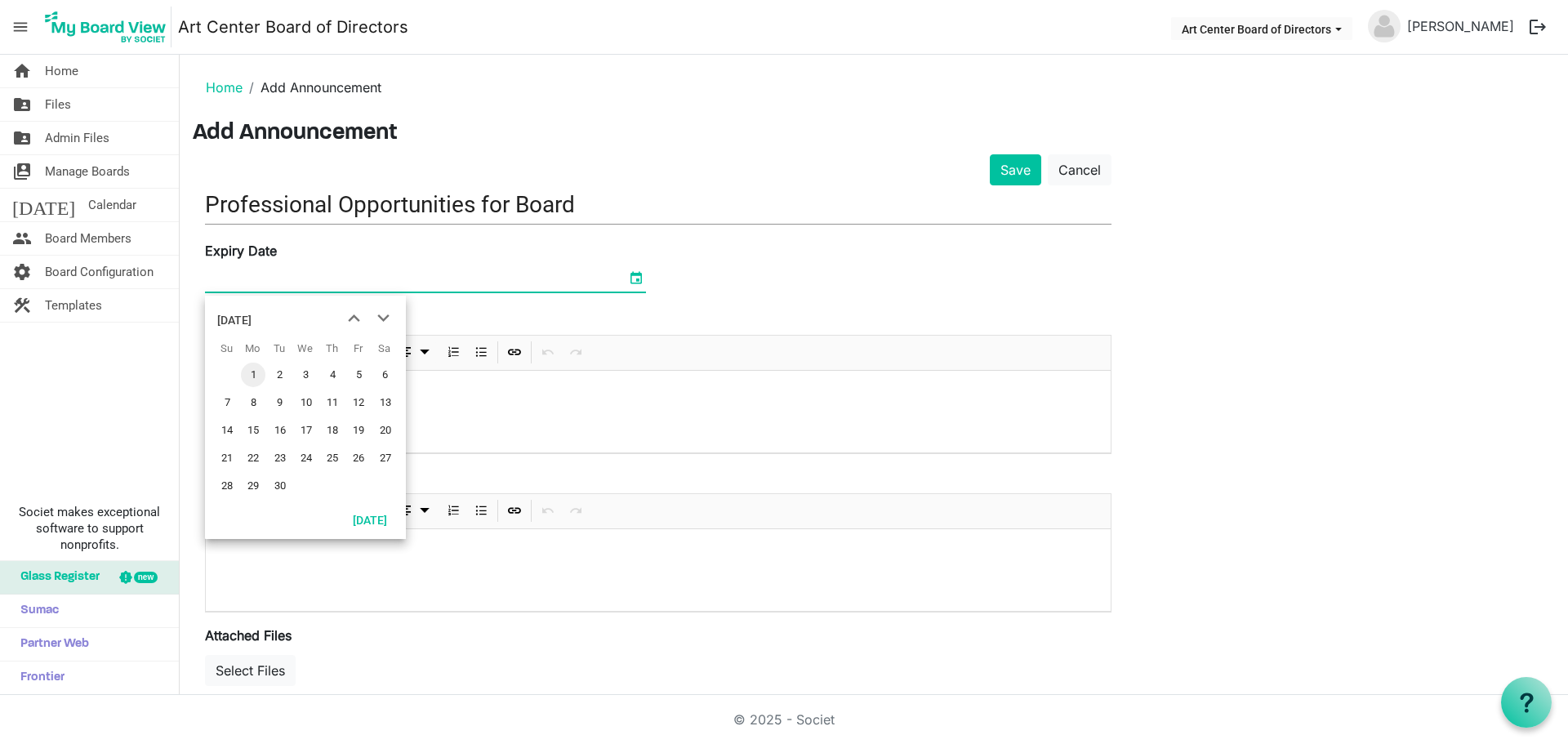
type input "6/30/2026"
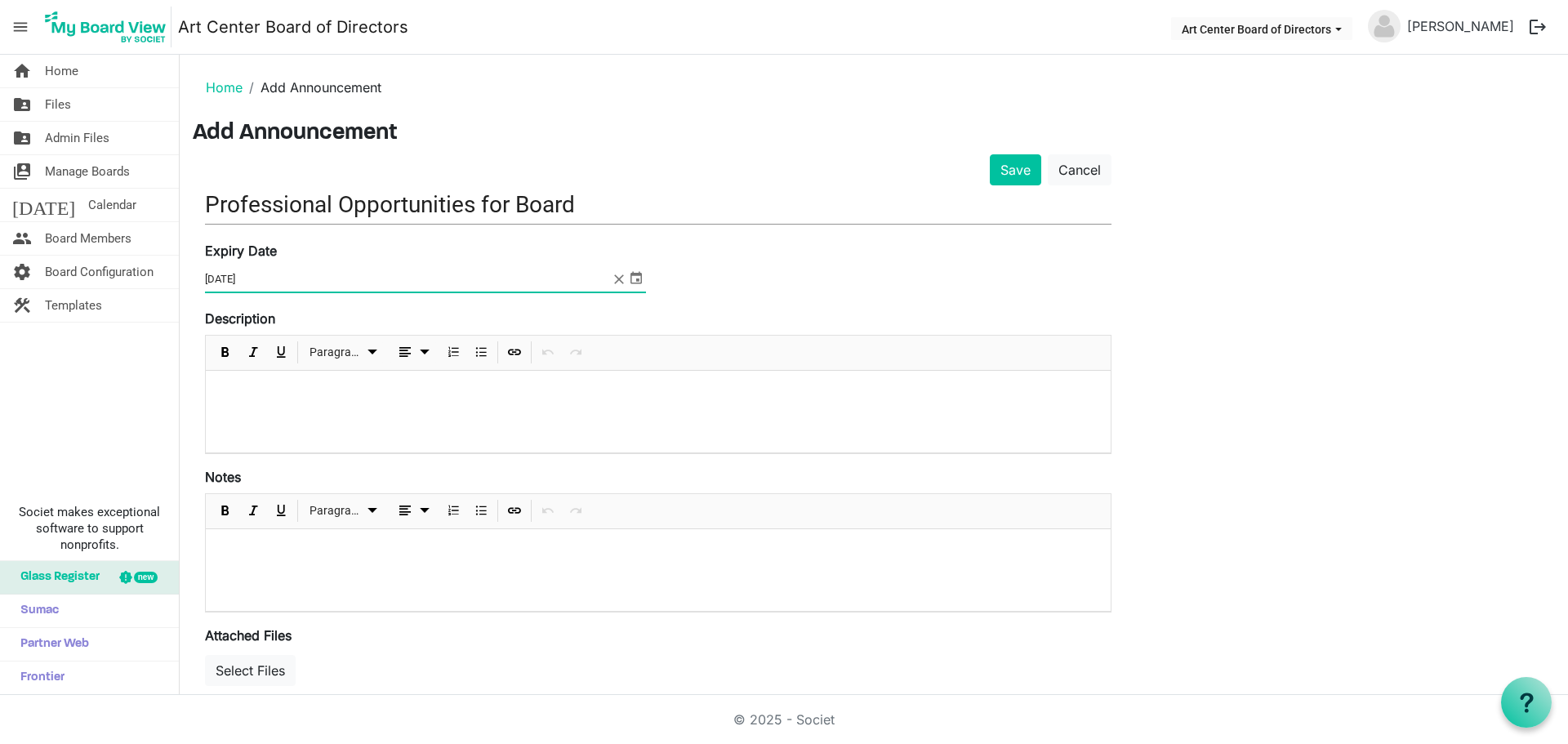
click at [369, 407] on div at bounding box center [658, 412] width 905 height 82
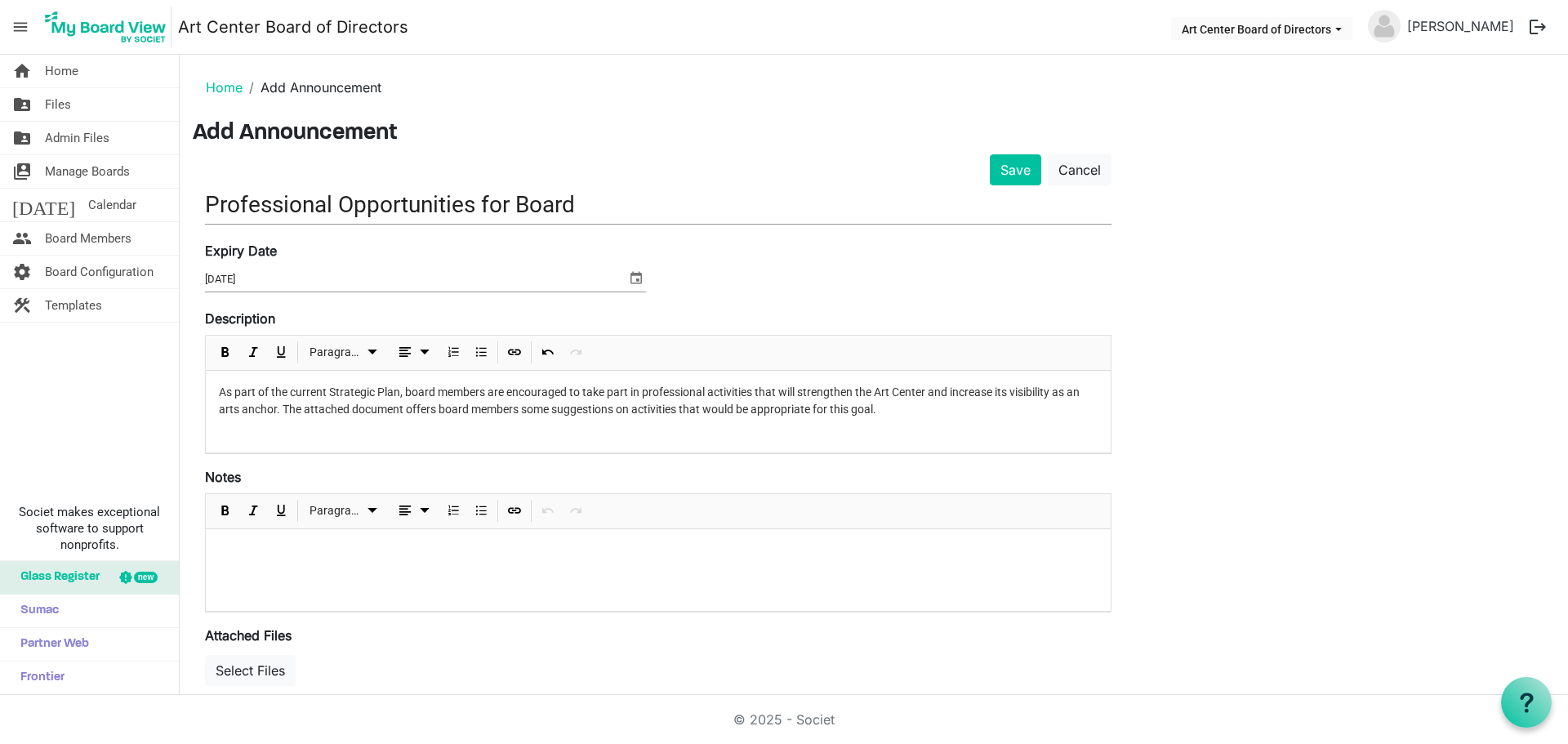
scroll to position [98, 0]
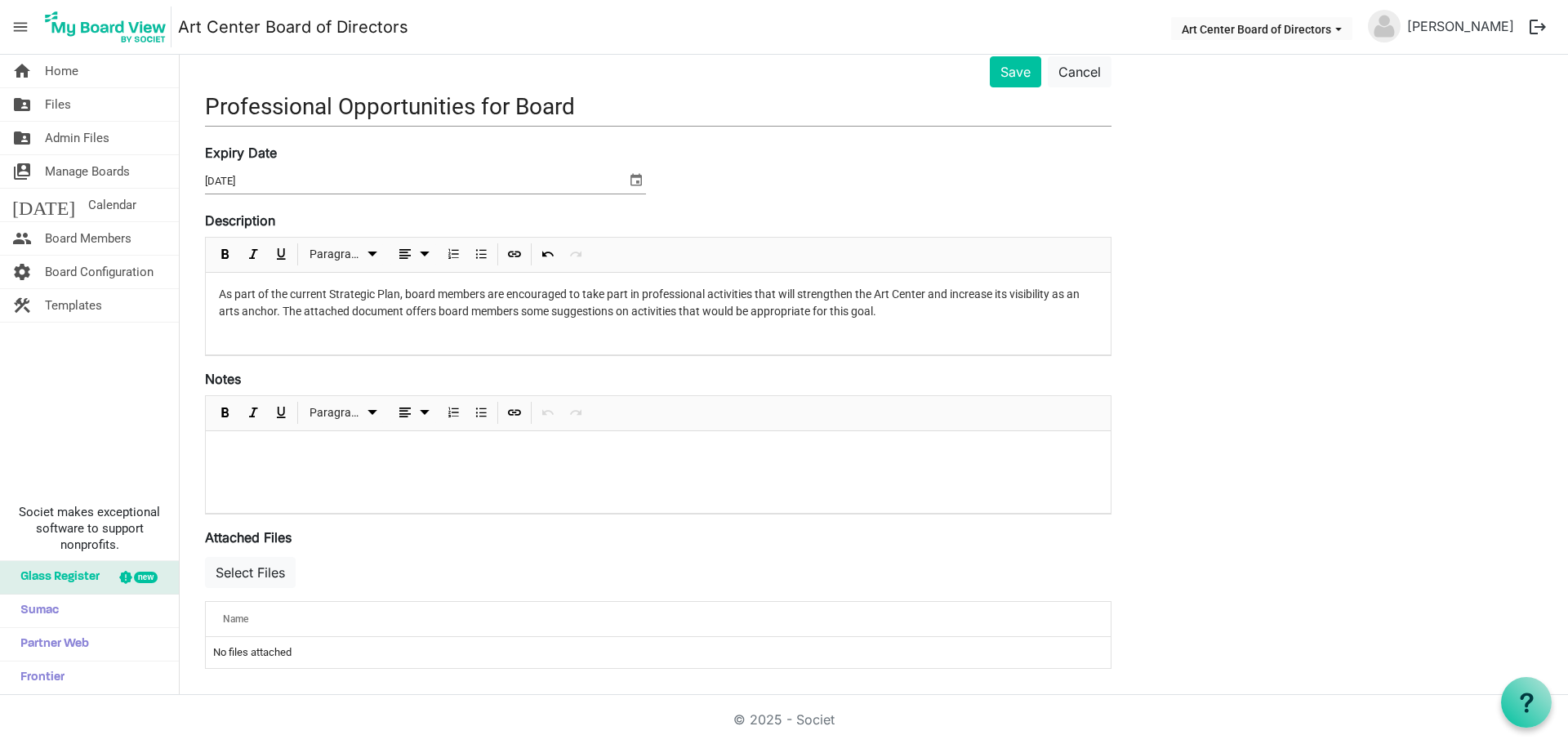
click at [249, 667] on td "No files attached" at bounding box center [658, 653] width 905 height 31
click at [253, 580] on button "Select Files" at bounding box center [250, 573] width 90 height 31
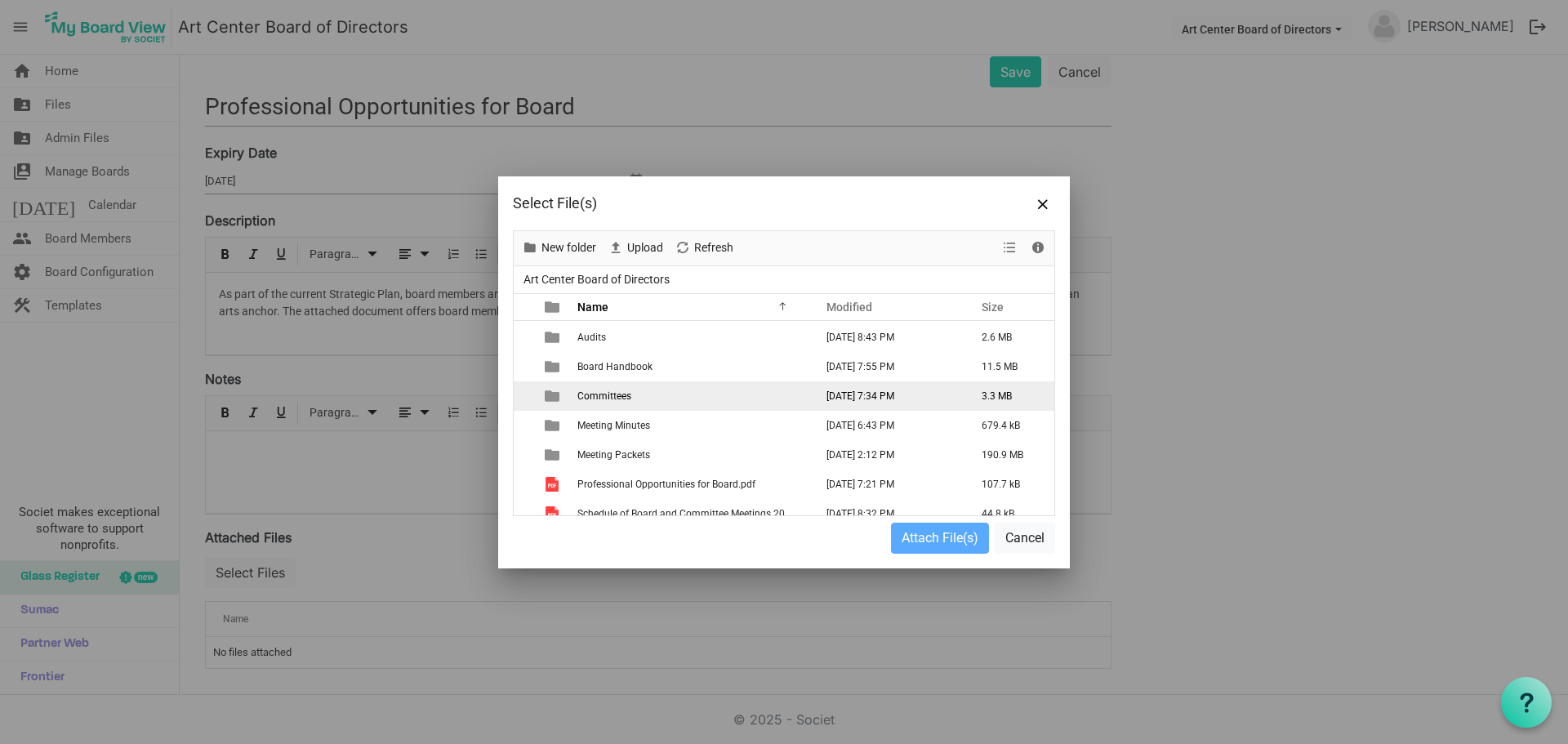
scroll to position [41, 0]
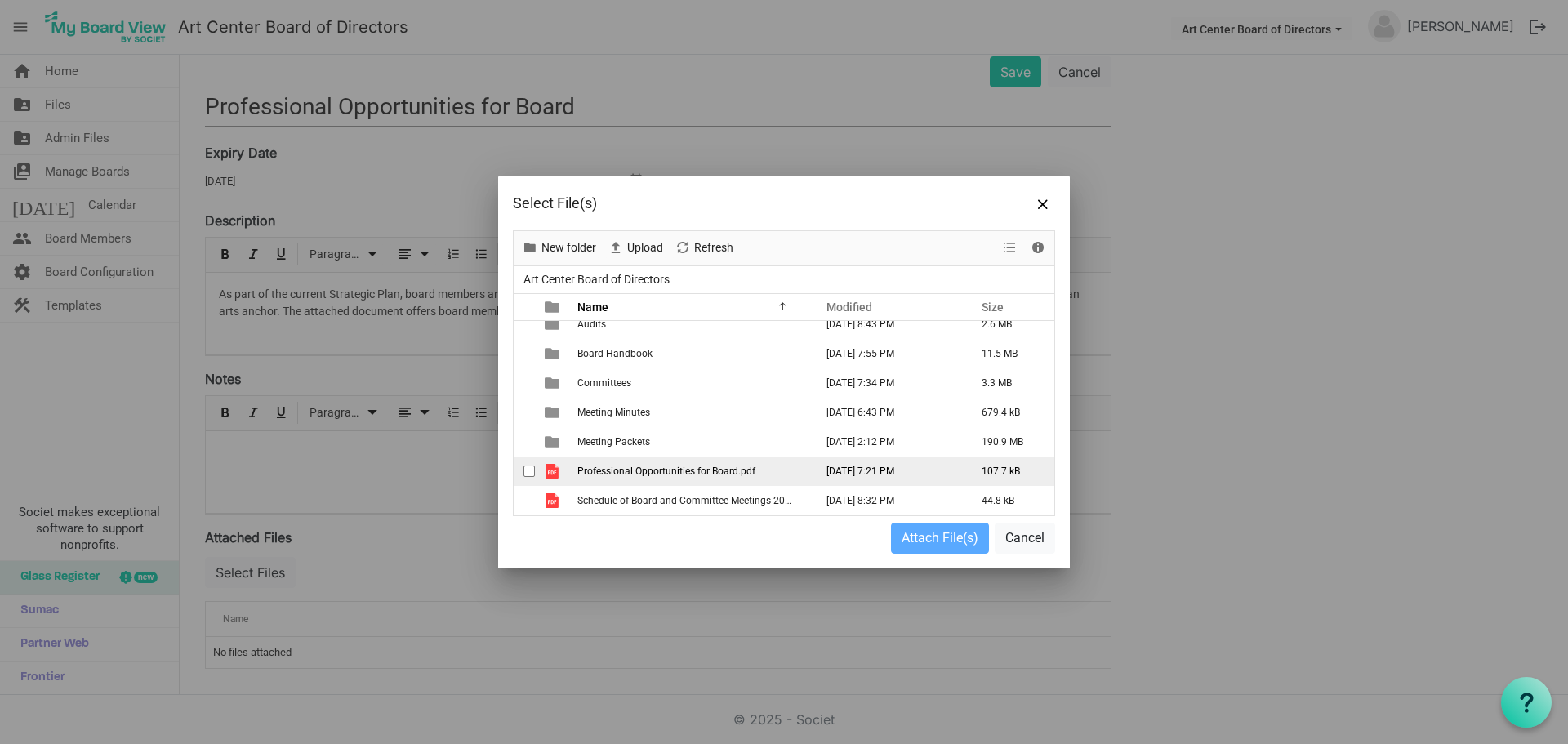
click at [661, 470] on span "Professional Opportunities for Board.pdf" at bounding box center [666, 471] width 178 height 11
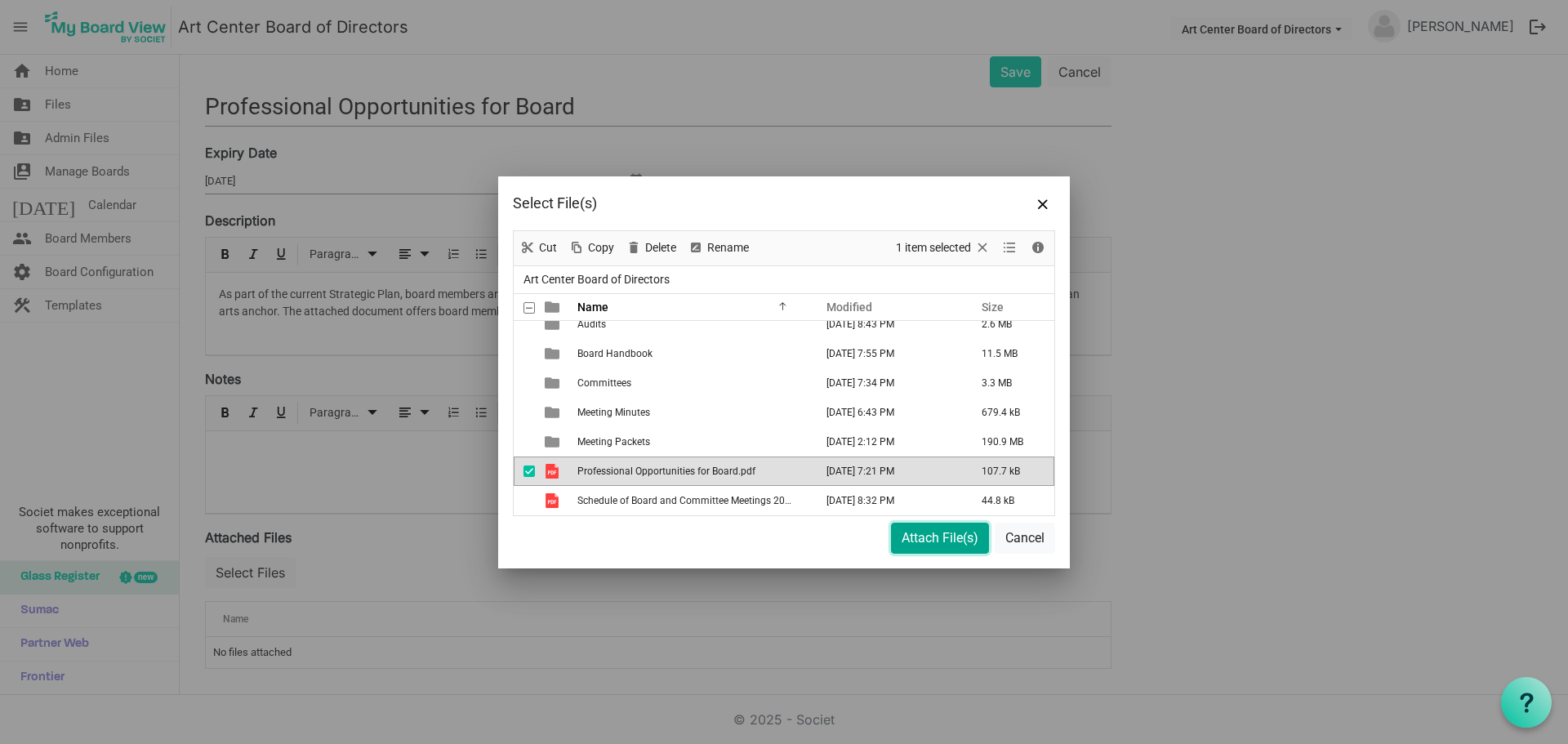
click at [923, 534] on button "Attach File(s)" at bounding box center [940, 539] width 98 height 31
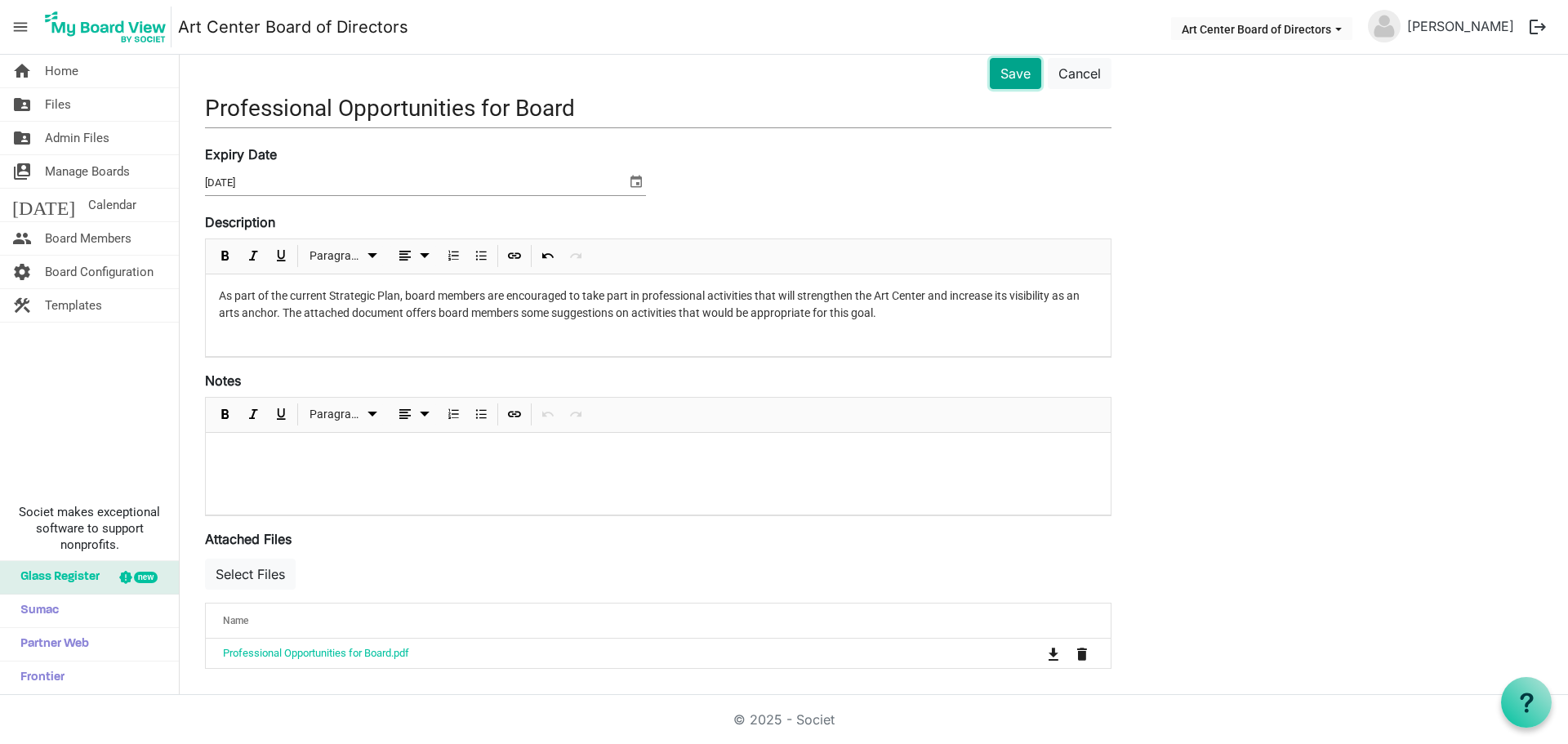
click at [1014, 76] on button "Save" at bounding box center [1015, 74] width 51 height 31
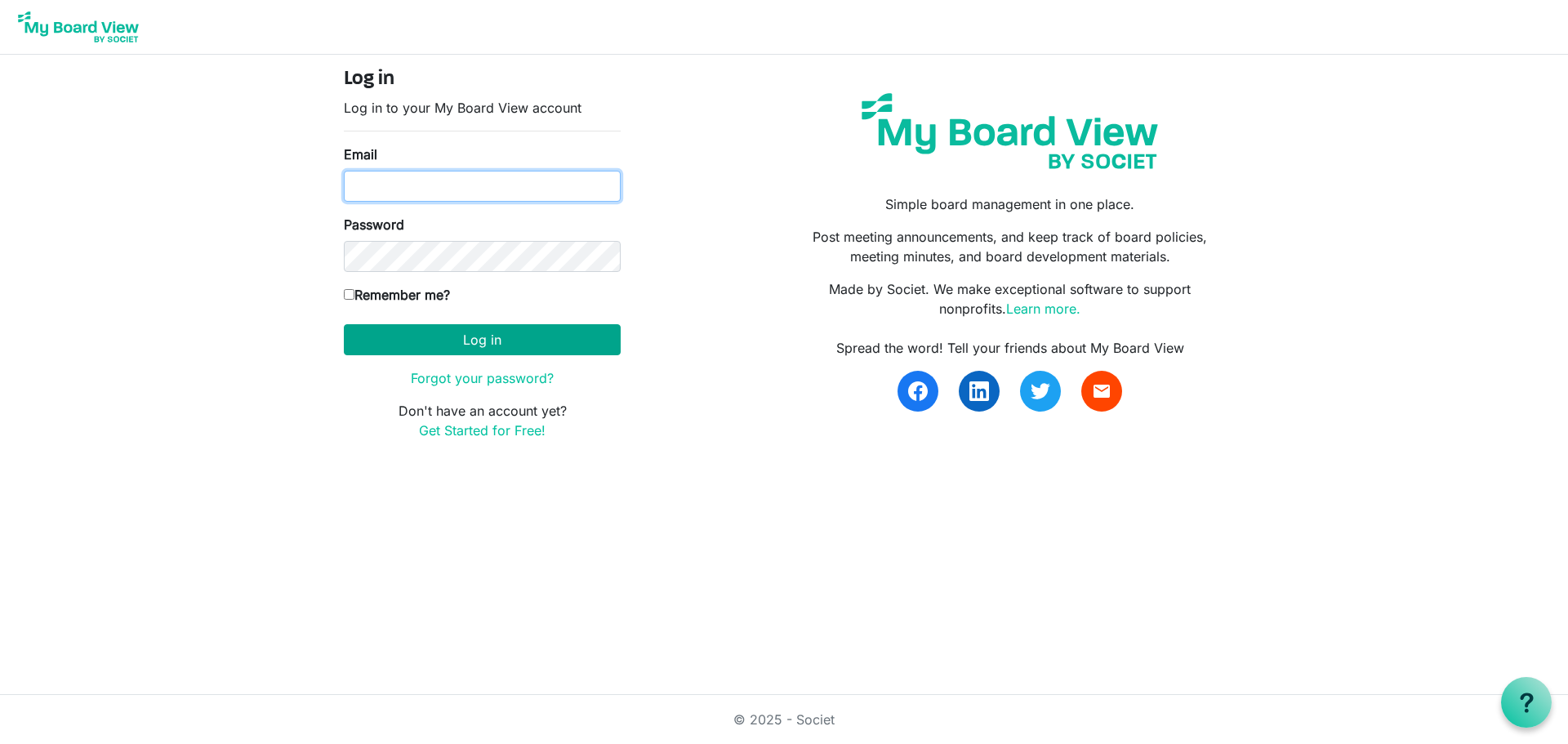
type input "[EMAIL_ADDRESS][DOMAIN_NAME]"
click at [553, 332] on button "Log in" at bounding box center [482, 340] width 277 height 31
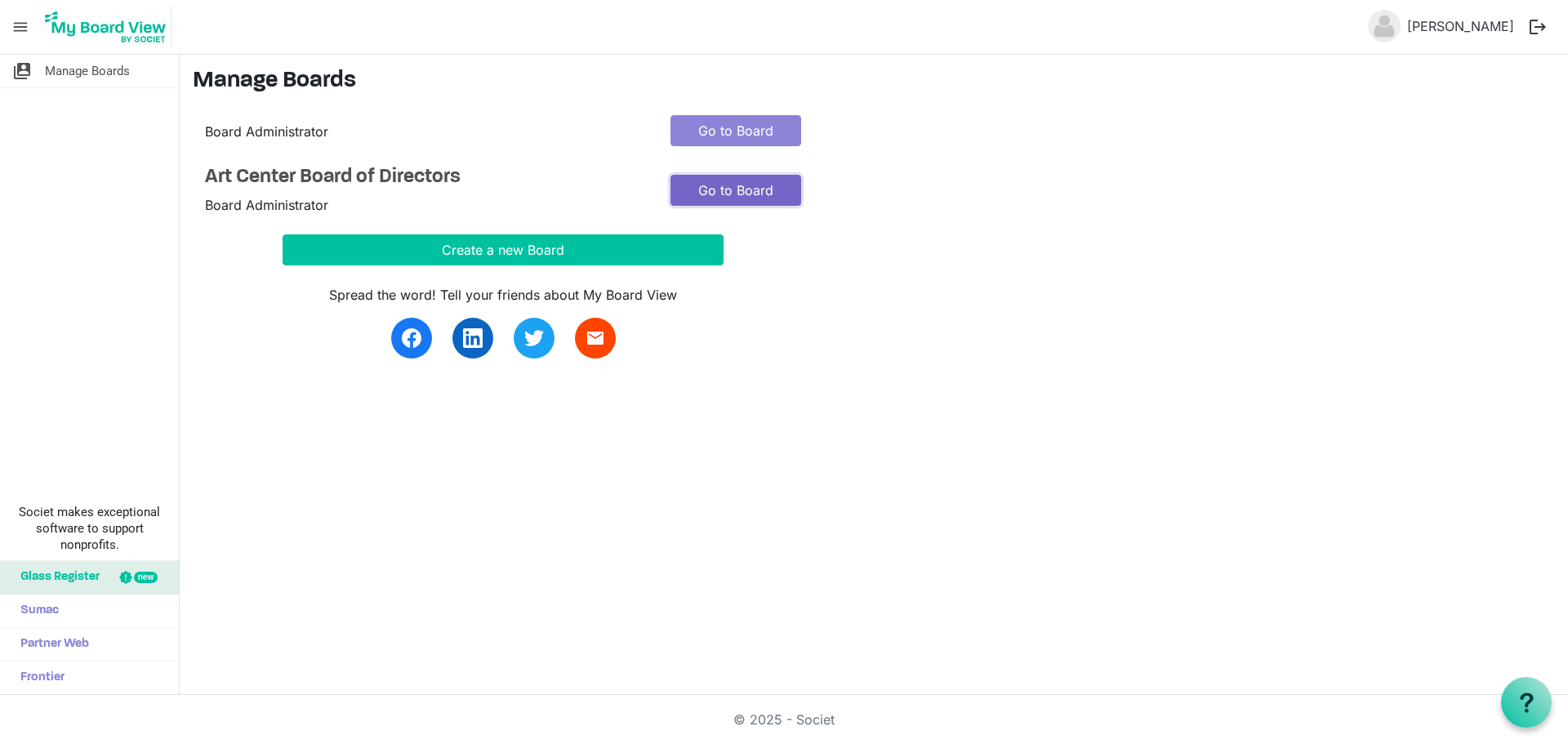
click at [729, 195] on link "Go to Board" at bounding box center [736, 190] width 130 height 31
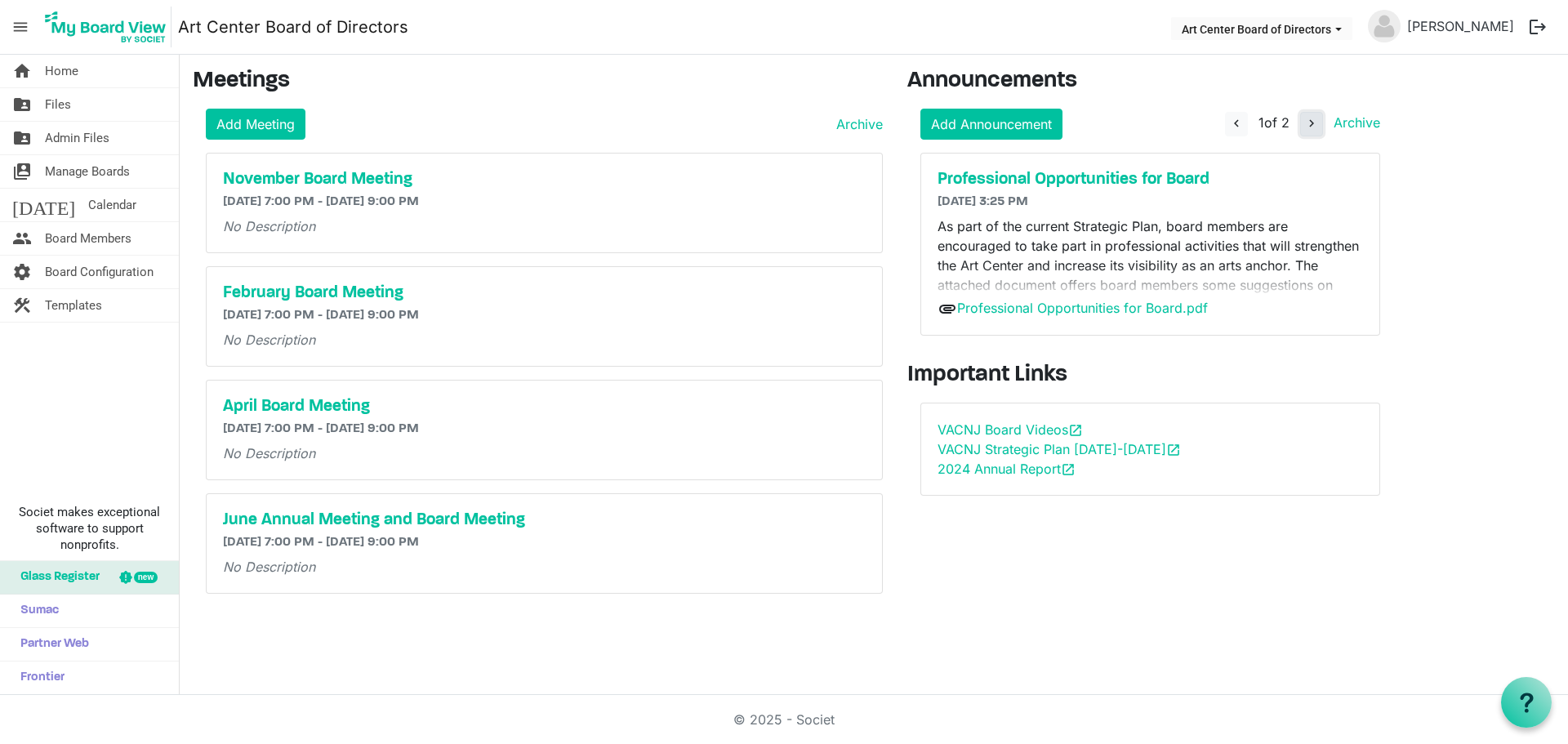
click at [1309, 125] on span "navigate_next" at bounding box center [1311, 123] width 15 height 15
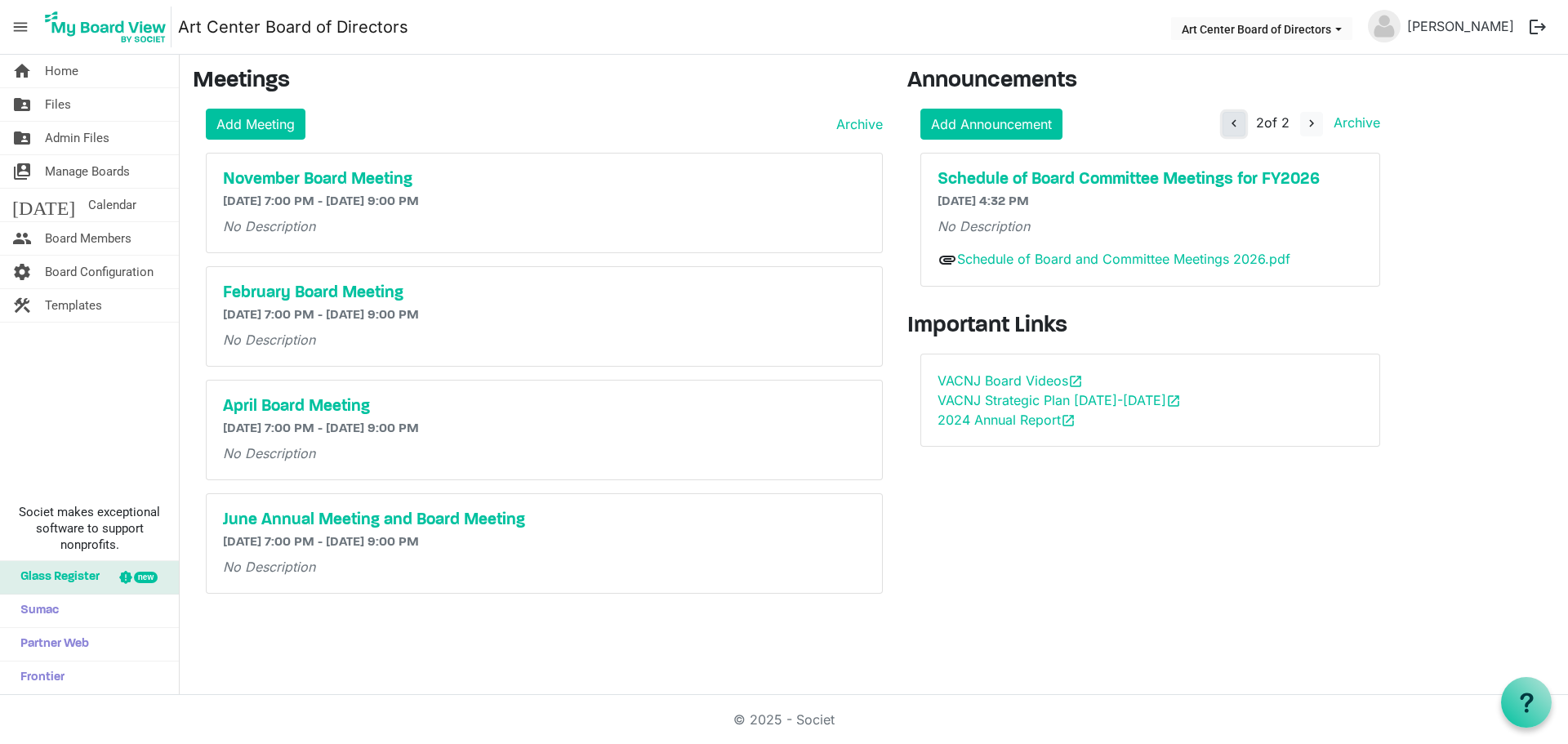
click at [1232, 123] on span "navigate_before" at bounding box center [1234, 123] width 15 height 15
